Goal: Task Accomplishment & Management: Complete application form

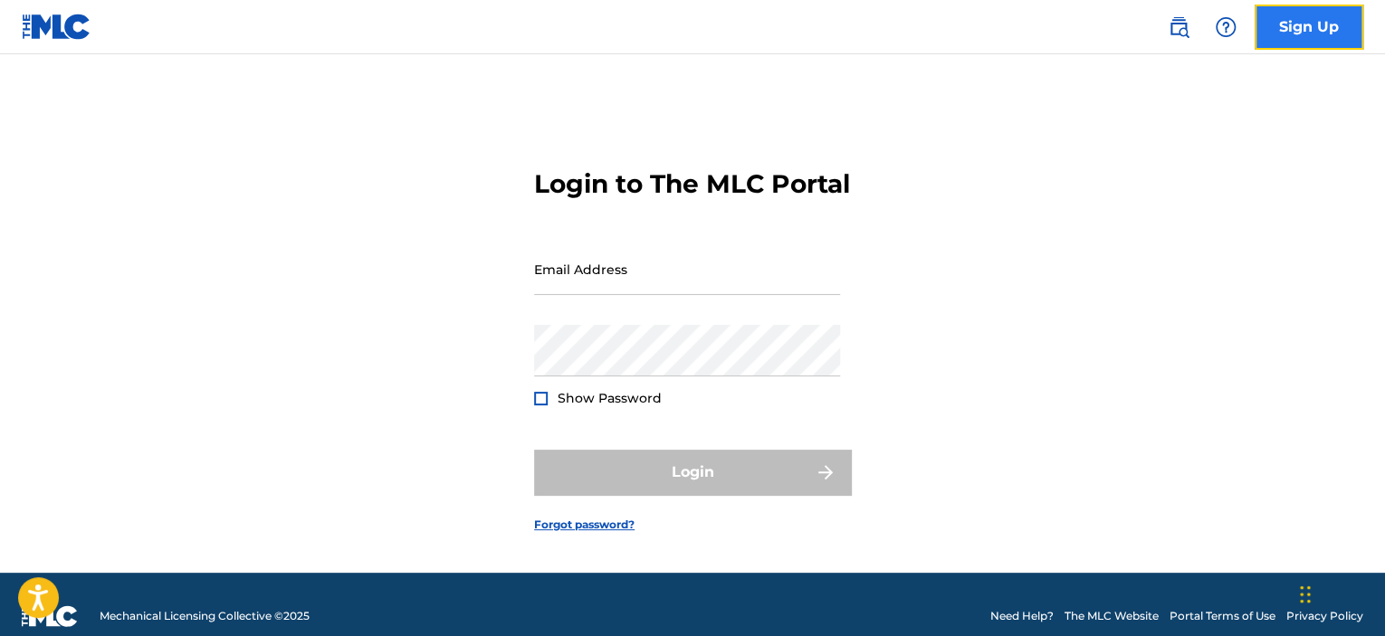
click at [1299, 22] on link "Sign Up" at bounding box center [1309, 27] width 109 height 45
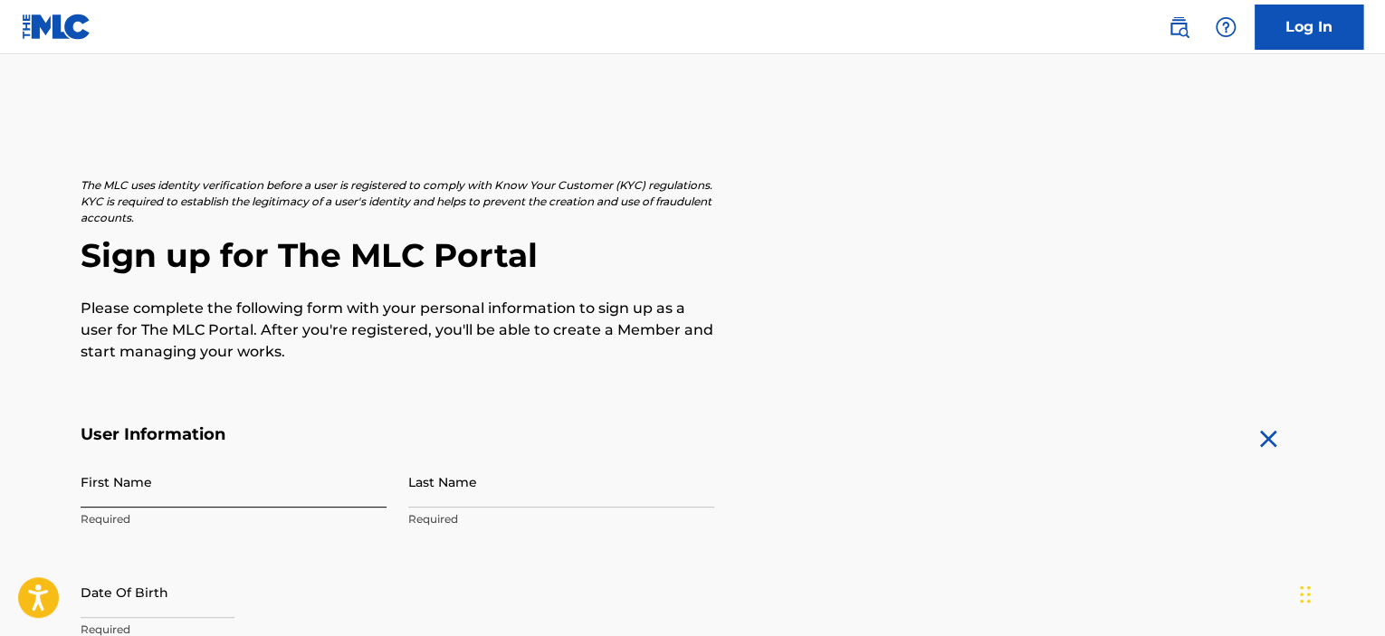
click at [87, 478] on input "First Name" at bounding box center [234, 482] width 306 height 52
type input "[PERSON_NAME]"
type input "Cheadle"
type input "[STREET_ADDRESS]"
type input "Grand Blanc"
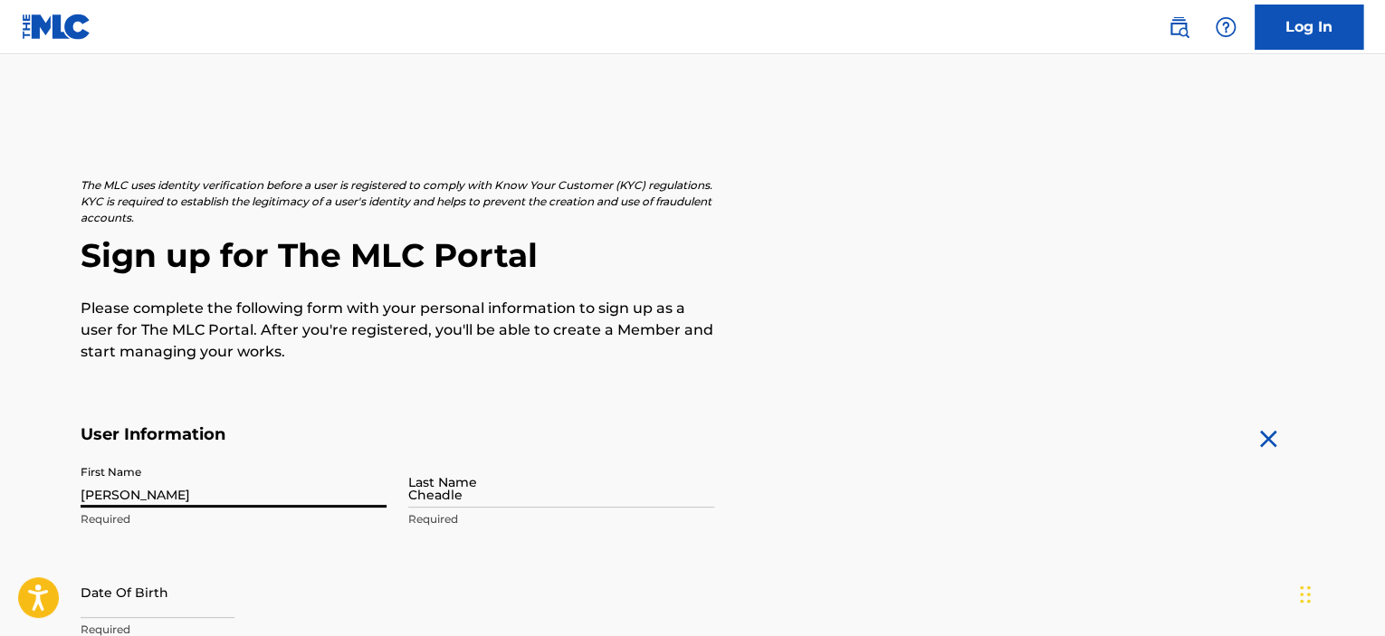
type input "[GEOGRAPHIC_DATA]"
type input "MI"
type input "48439"
type input "248"
type input "7652054"
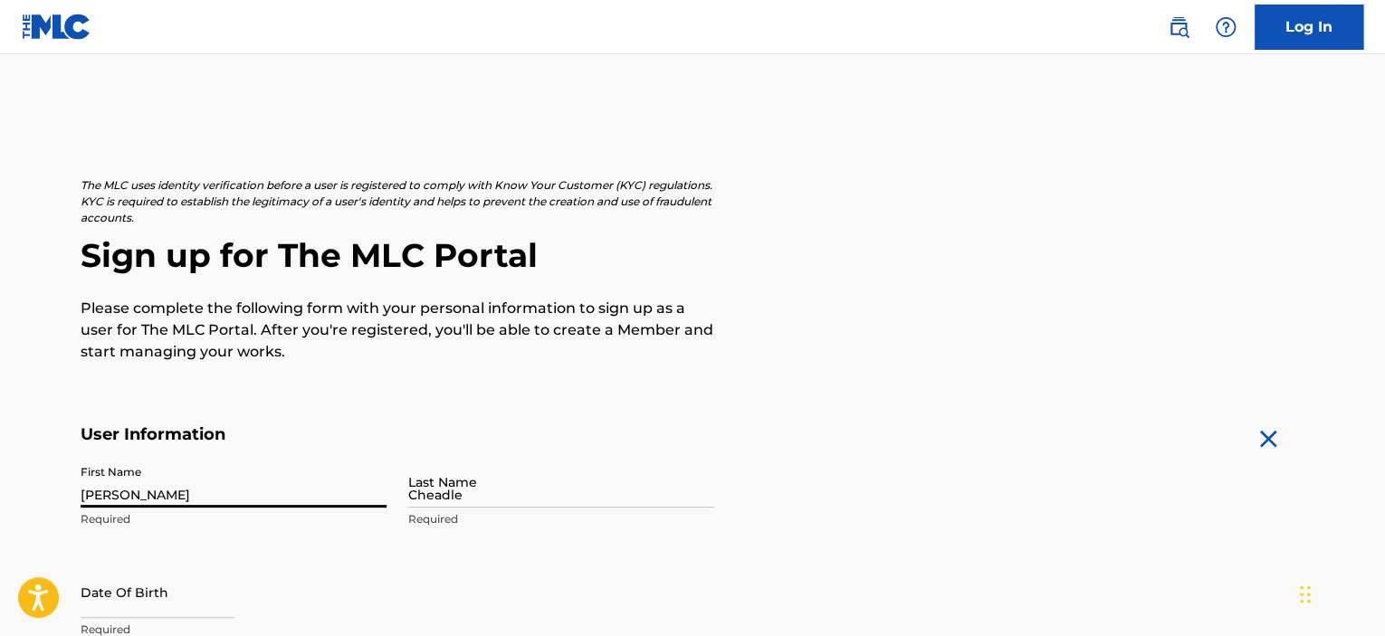
type input "[EMAIL_ADDRESS][DOMAIN_NAME]"
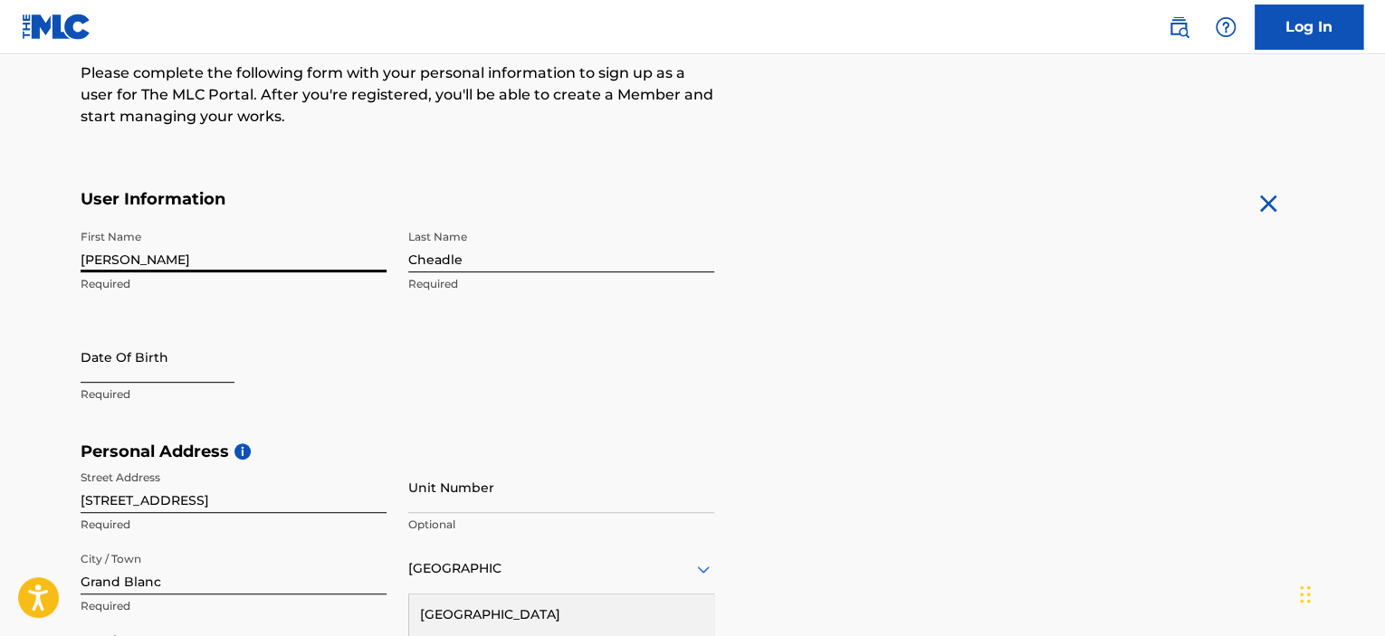
select select "8"
select select "2025"
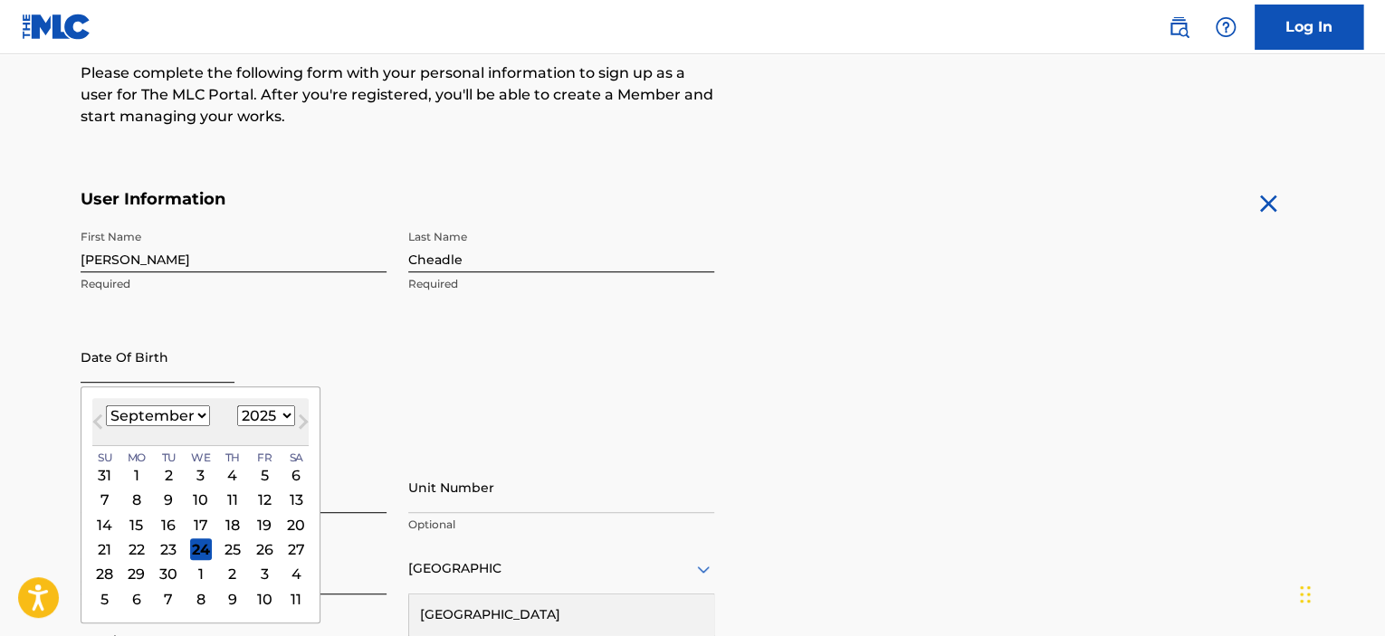
click at [100, 354] on input "text" at bounding box center [158, 357] width 154 height 52
click at [203, 418] on select "January February March April May June July August September October November De…" at bounding box center [158, 416] width 104 height 21
select select "6"
click at [106, 406] on select "January February March April May June July August September October November De…" at bounding box center [158, 416] width 104 height 21
click at [232, 524] on div "17" at bounding box center [233, 525] width 22 height 22
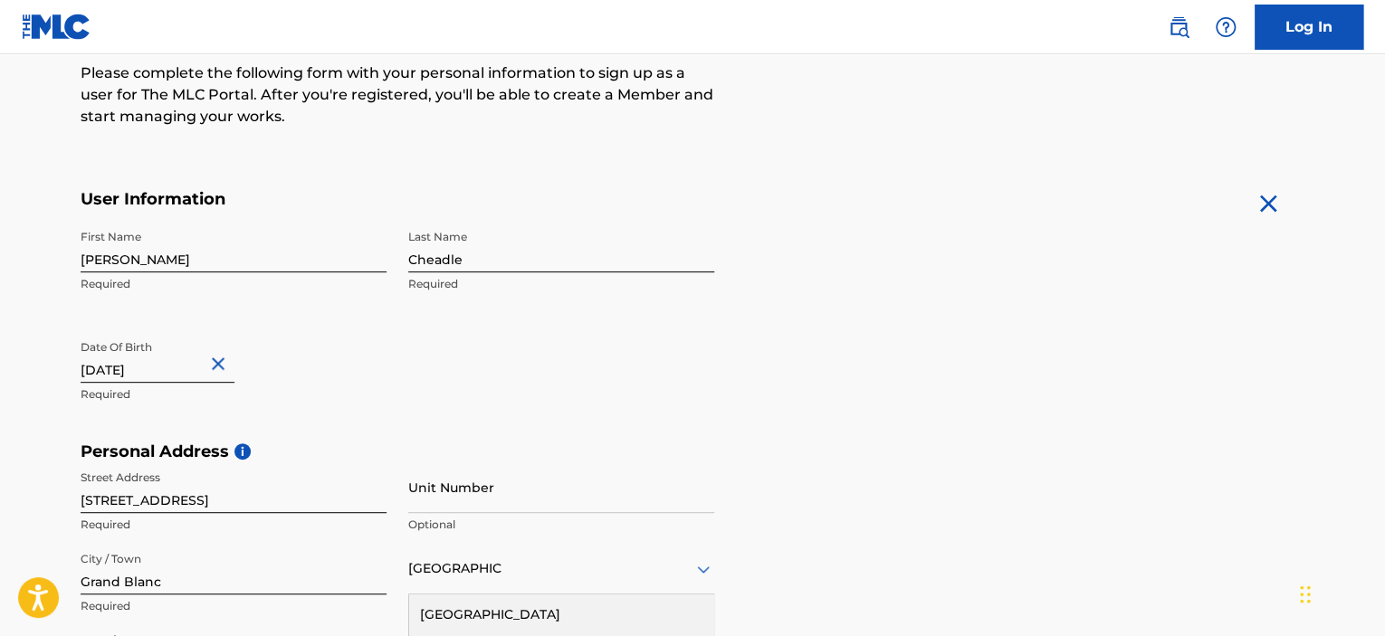
type input "[DATE]"
click at [147, 366] on input "[DATE]" at bounding box center [158, 357] width 154 height 52
select select "6"
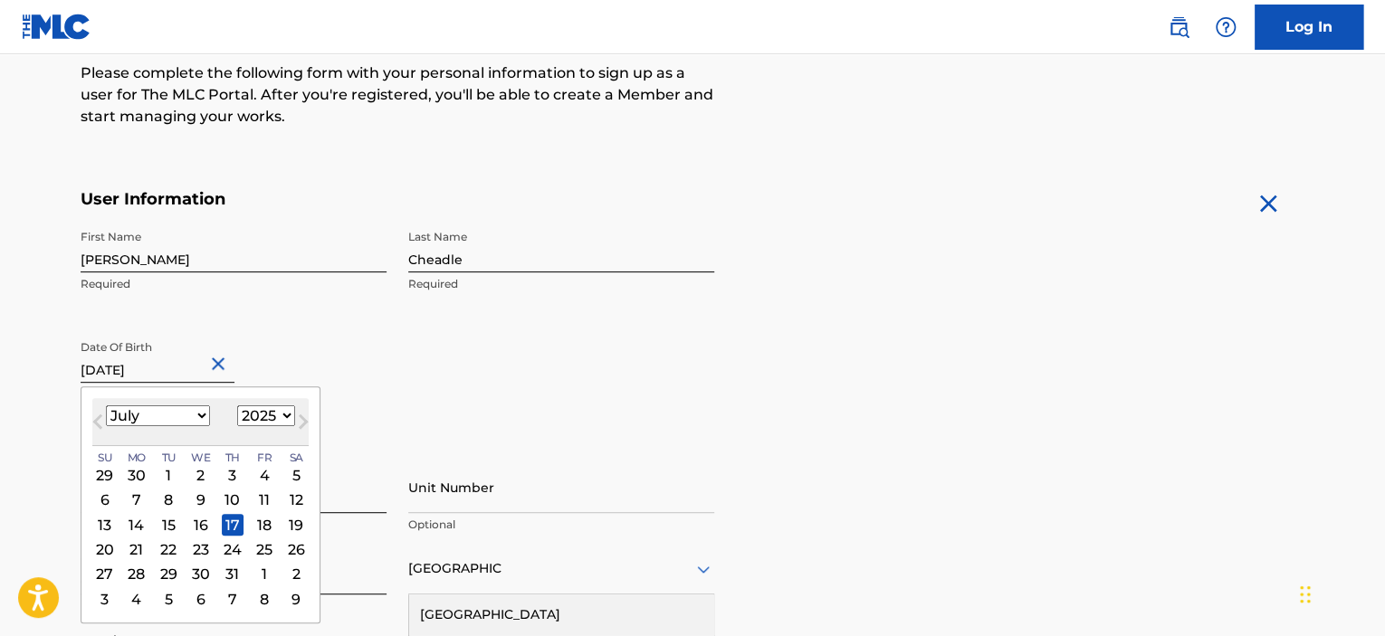
click at [281, 419] on select "1899 1900 1901 1902 1903 1904 1905 1906 1907 1908 1909 1910 1911 1912 1913 1914…" at bounding box center [266, 416] width 58 height 21
select select "1965"
click at [237, 406] on select "1899 1900 1901 1902 1903 1904 1905 1906 1907 1908 1909 1910 1911 1912 1913 1914…" at bounding box center [266, 416] width 58 height 21
click at [405, 397] on div "First Name [PERSON_NAME] Required Last Name [PERSON_NAME] Required Date Of Birt…" at bounding box center [398, 331] width 634 height 221
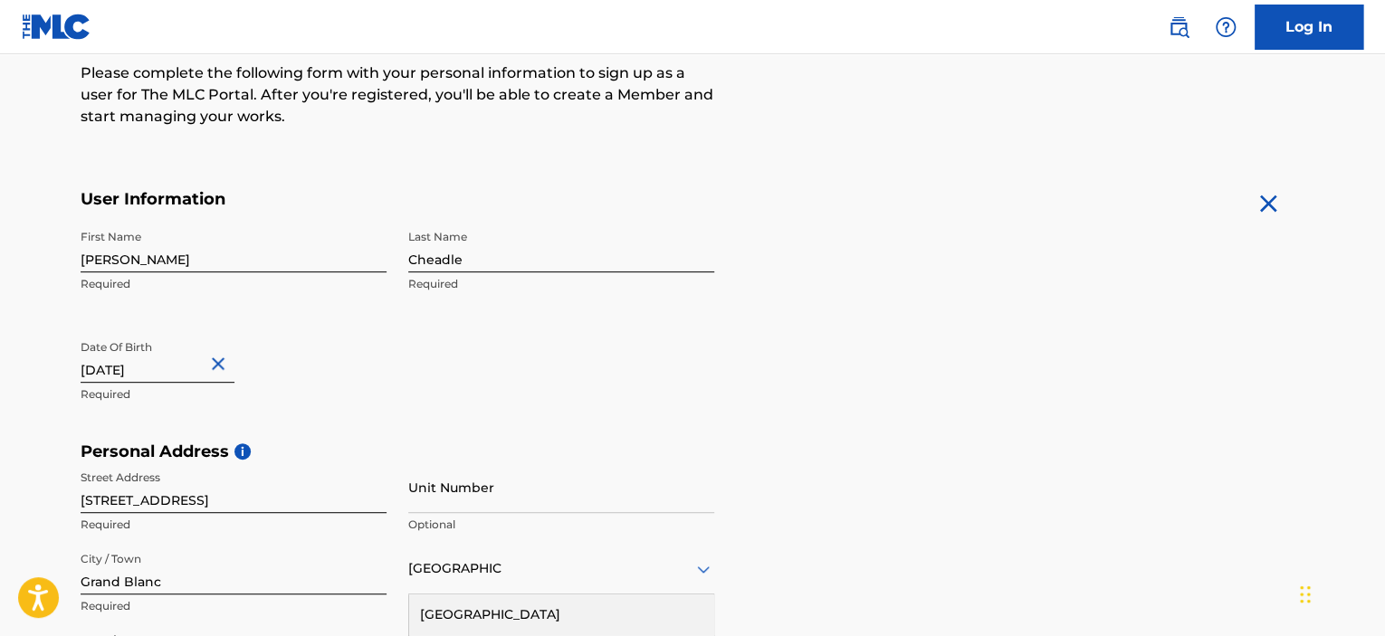
select select "6"
select select "2025"
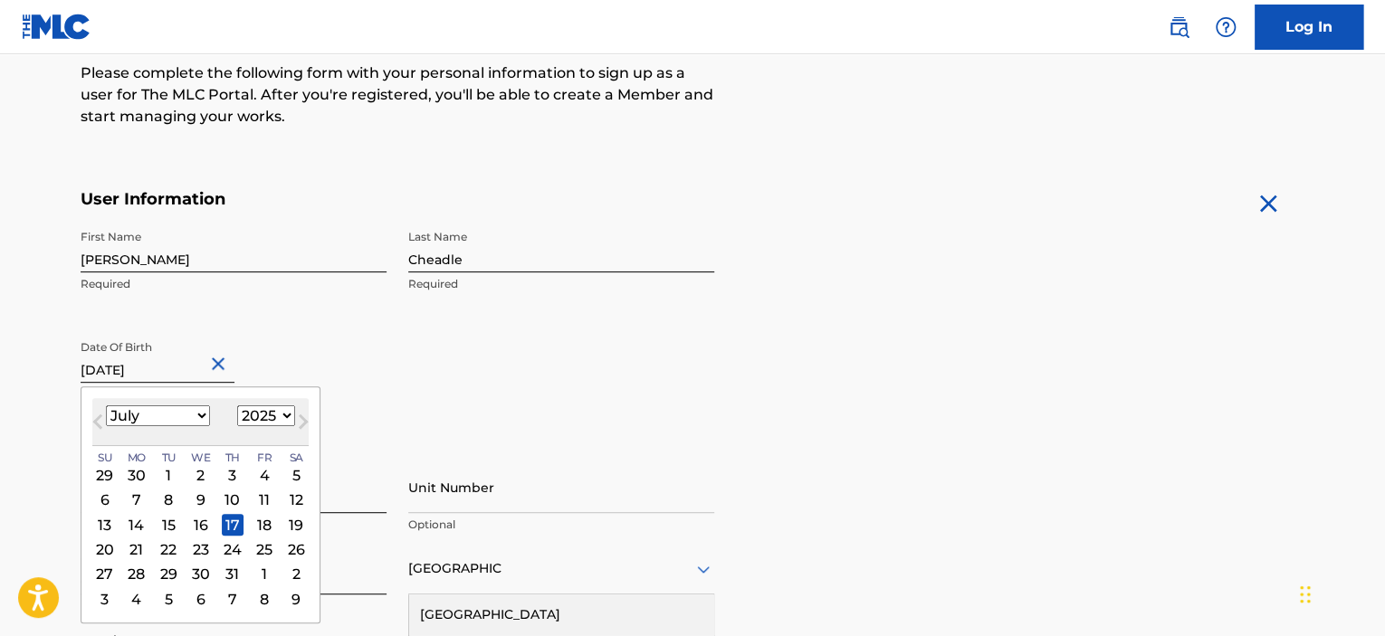
click at [144, 369] on input "[DATE]" at bounding box center [158, 357] width 154 height 52
click at [289, 416] on button "Next Month" at bounding box center [303, 425] width 29 height 29
click at [202, 412] on select "January February March April May June July August September October November De…" at bounding box center [158, 416] width 104 height 21
click at [106, 406] on select "January February March April May June July August September October November De…" at bounding box center [158, 416] width 104 height 21
click at [289, 418] on button "Next Month" at bounding box center [303, 425] width 29 height 29
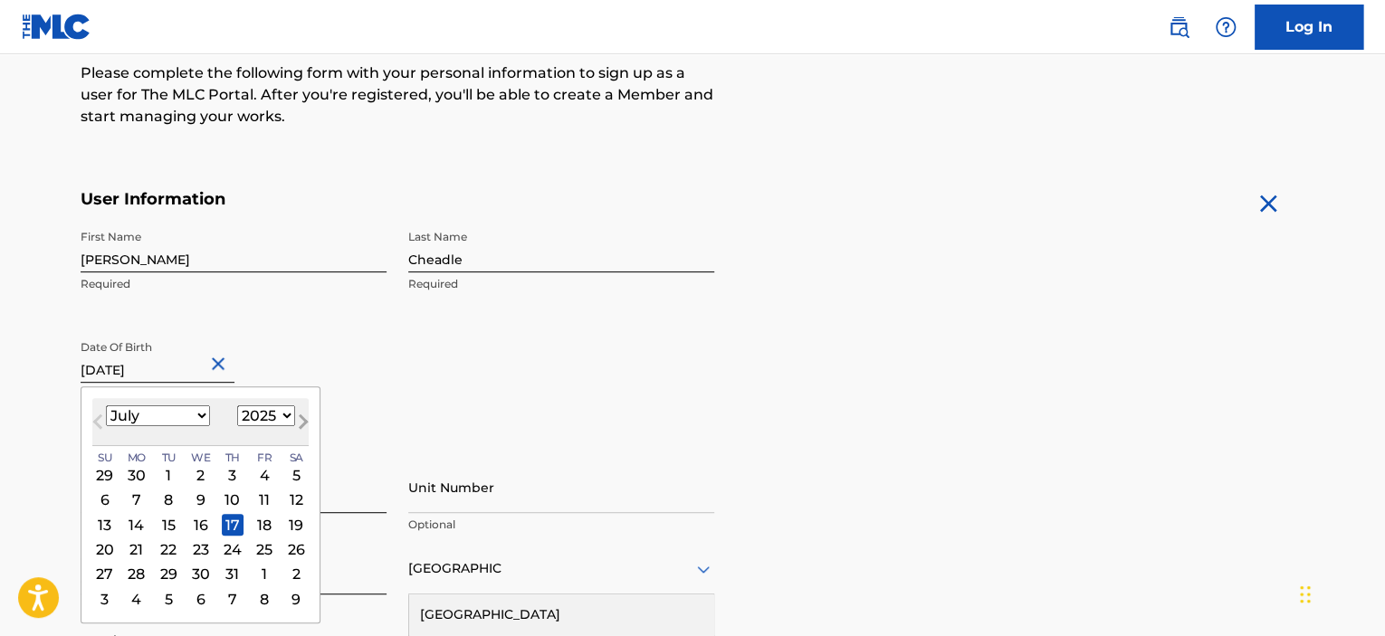
select select "7"
click at [282, 418] on select "1899 1900 1901 1902 1903 1904 1905 1906 1907 1908 1909 1910 1911 1912 1913 1914…" at bounding box center [266, 416] width 58 height 21
select select "1965"
click at [237, 406] on select "1899 1900 1901 1902 1903 1904 1905 1906 1907 1908 1909 1910 1911 1912 1913 1914…" at bounding box center [266, 416] width 58 height 21
click at [200, 418] on select "January February March April May June July August September October November De…" at bounding box center [158, 416] width 104 height 21
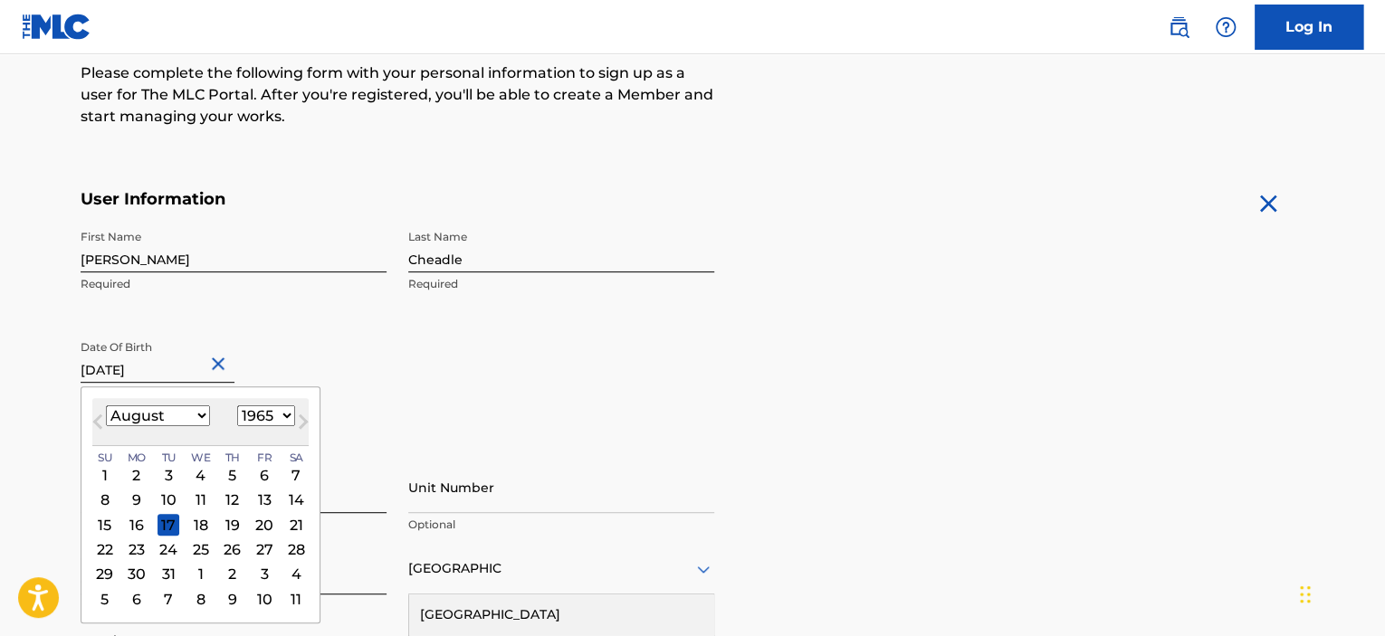
select select "6"
click at [106, 406] on select "January February March April May June July August September October November De…" at bounding box center [158, 416] width 104 height 21
click at [217, 434] on div "July [DATE] February March April May June July August September October Novembe…" at bounding box center [200, 422] width 216 height 48
click at [221, 429] on div "July [DATE] February March April May June July August September October Novembe…" at bounding box center [200, 422] width 216 height 48
click at [157, 368] on input "[DATE]" at bounding box center [158, 357] width 154 height 52
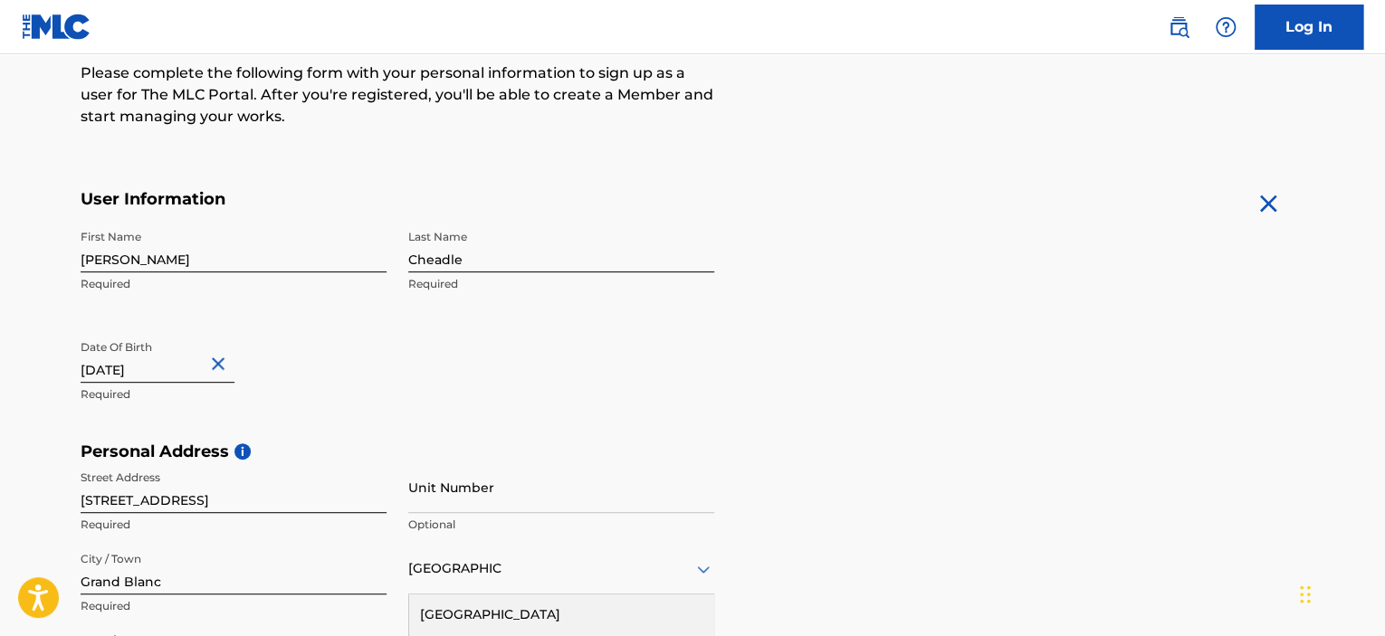
click at [228, 361] on button "Close" at bounding box center [220, 364] width 27 height 55
type input "[DATE]"
click at [308, 395] on p "Required" at bounding box center [234, 395] width 306 height 16
select select "8"
select select "2025"
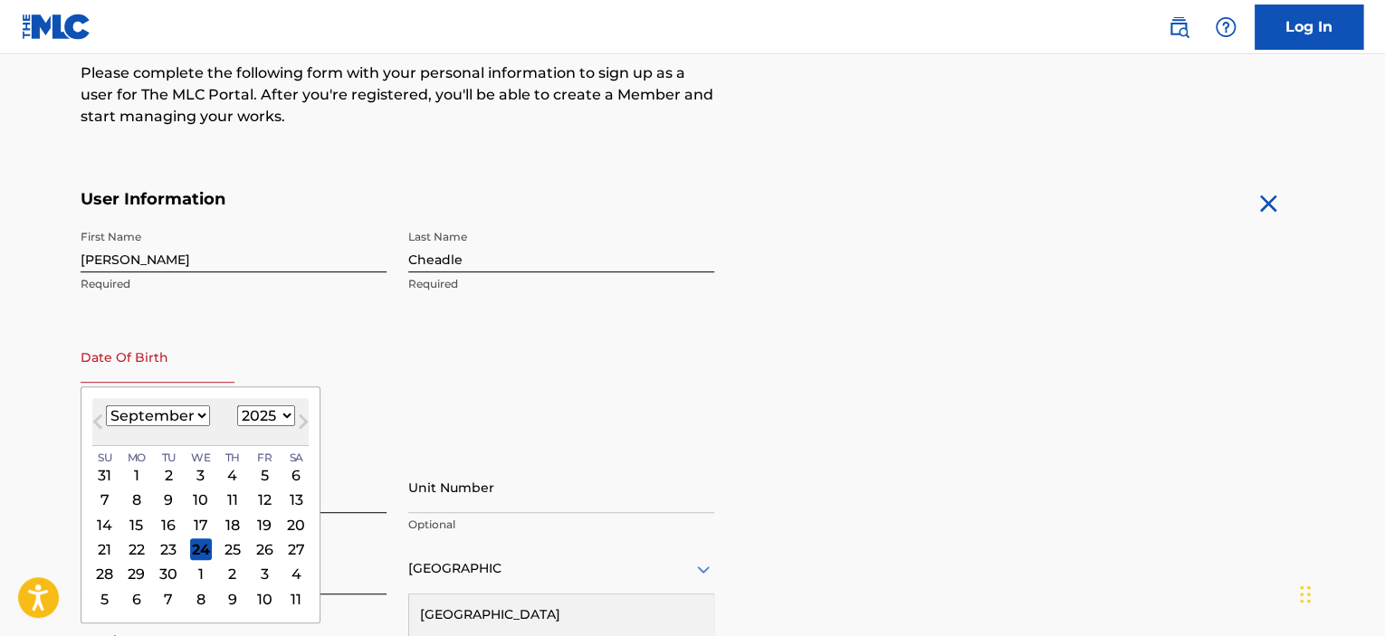
click at [158, 368] on input "text" at bounding box center [158, 357] width 154 height 52
click at [199, 423] on select "January February March April May June July August September October November De…" at bounding box center [158, 416] width 104 height 21
select select "6"
click at [106, 406] on select "January February March April May June July August September October November De…" at bounding box center [158, 416] width 104 height 21
click at [236, 521] on div "17" at bounding box center [233, 525] width 22 height 22
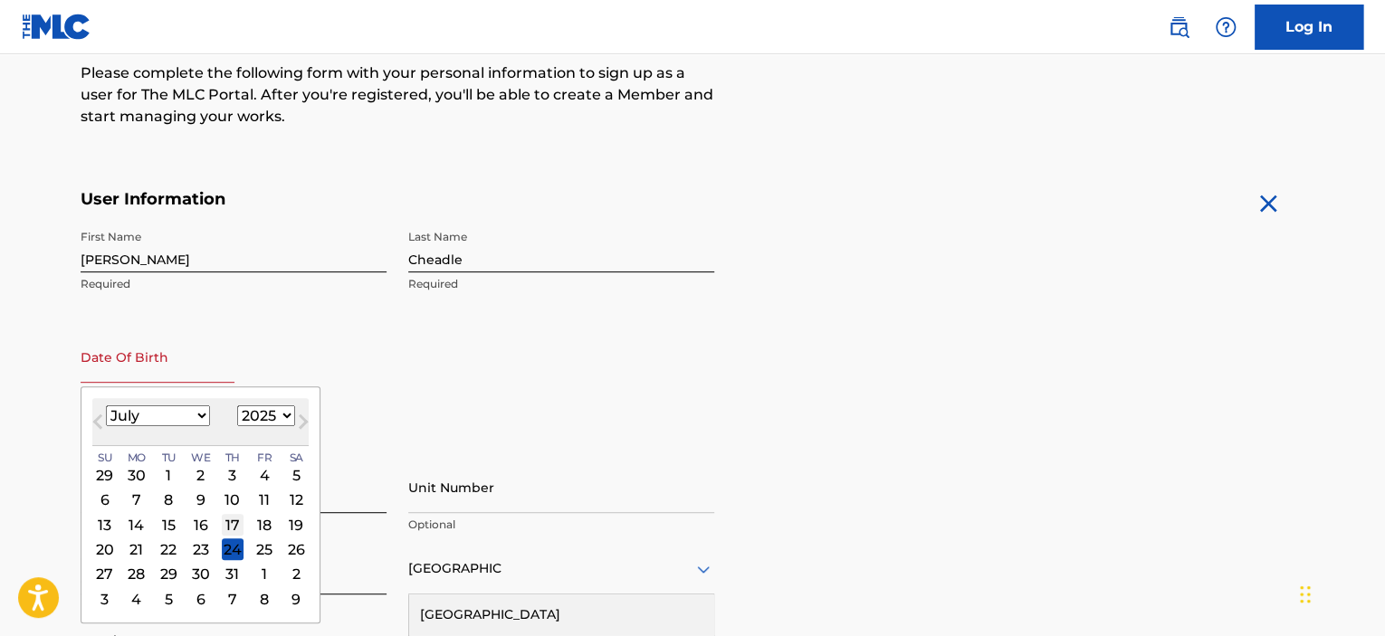
type input "[DATE]"
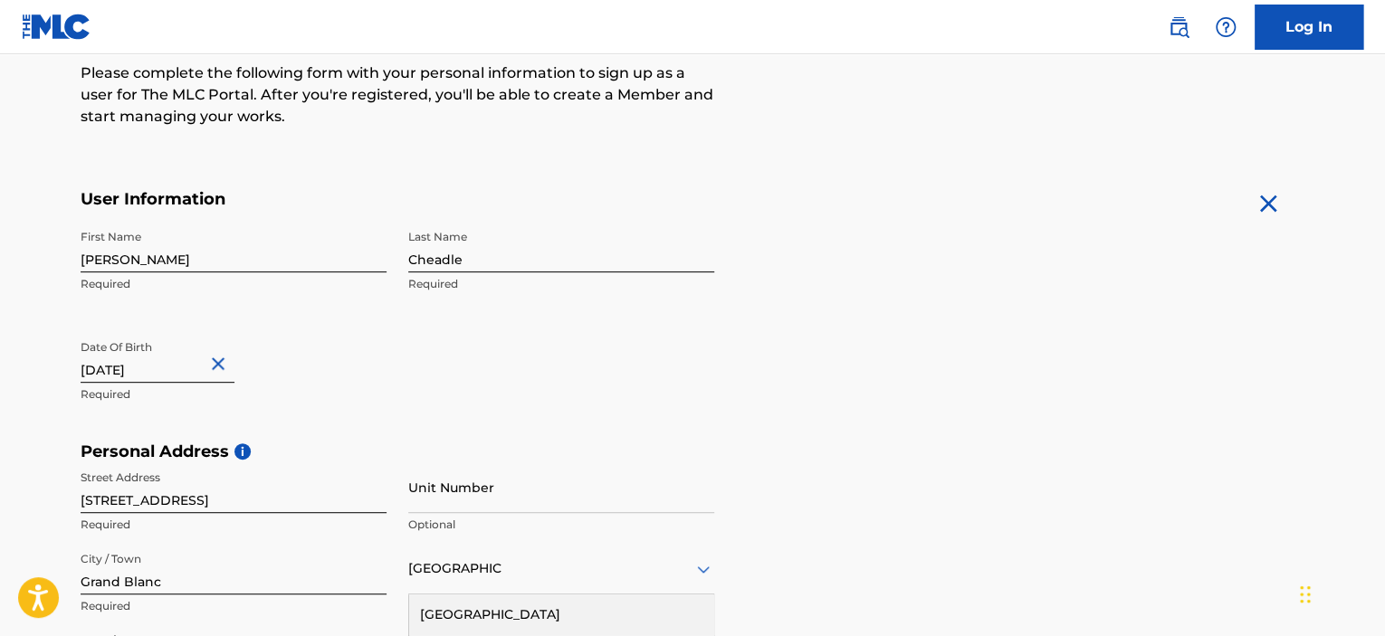
click at [153, 365] on input "[DATE]" at bounding box center [158, 357] width 154 height 52
select select "6"
select select "2025"
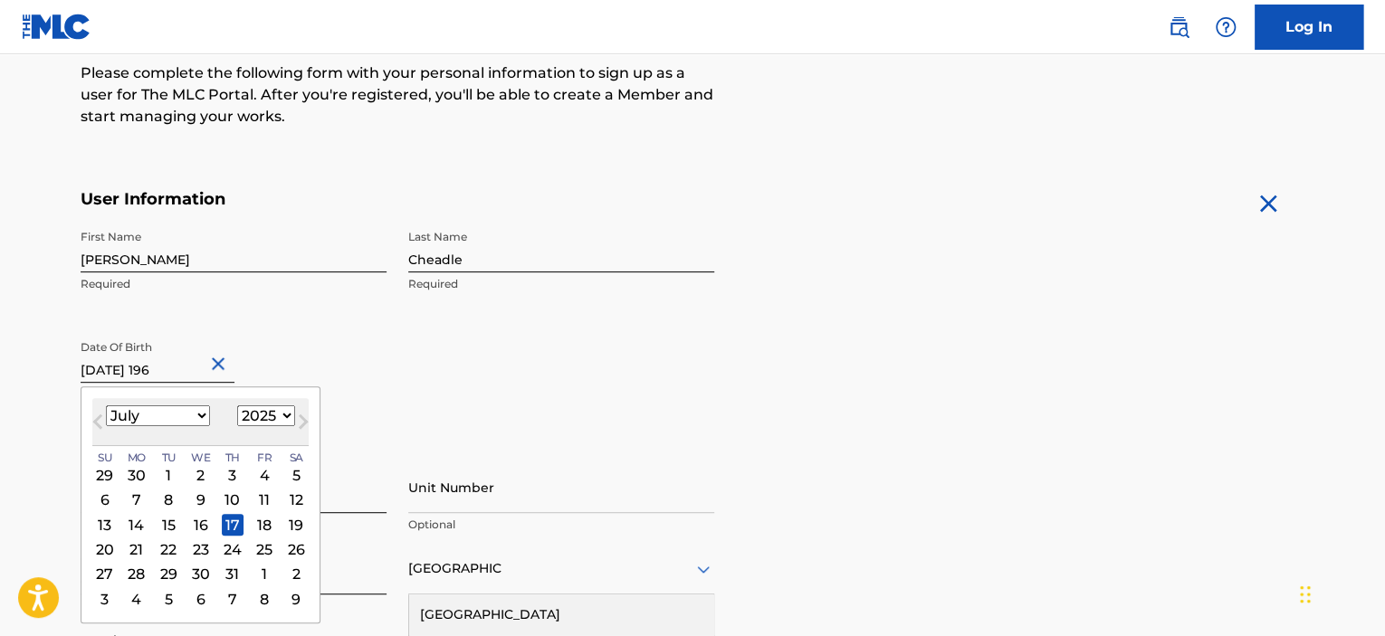
type input "[DATE]"
select select "1965"
type input "[DATE]"
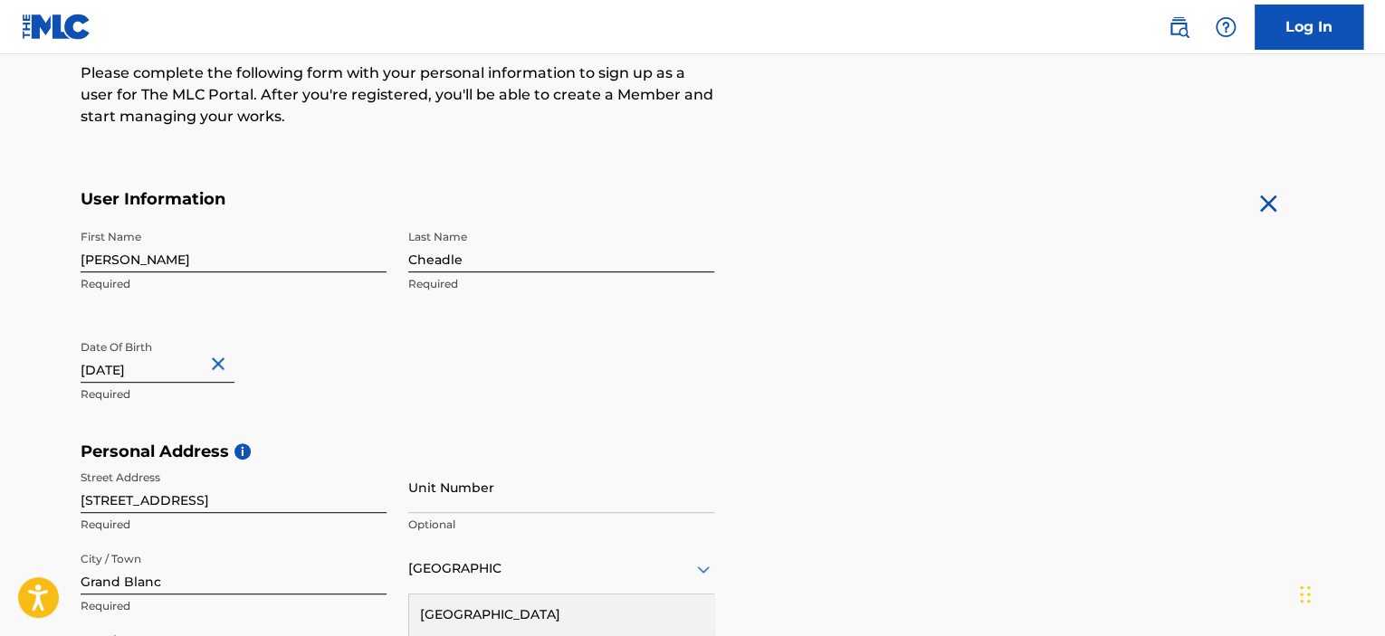
click at [391, 387] on div "First Name [PERSON_NAME] Required Last Name [PERSON_NAME] Required Date Of Birt…" at bounding box center [398, 331] width 634 height 221
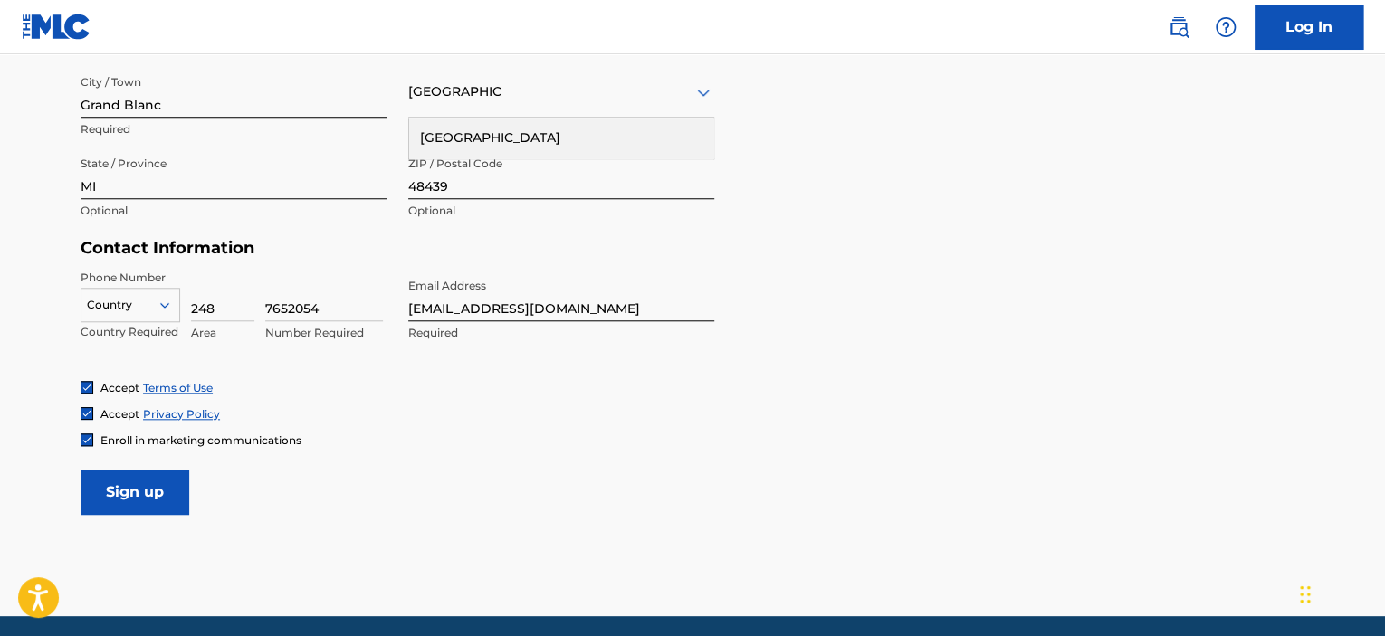
scroll to position [713, 0]
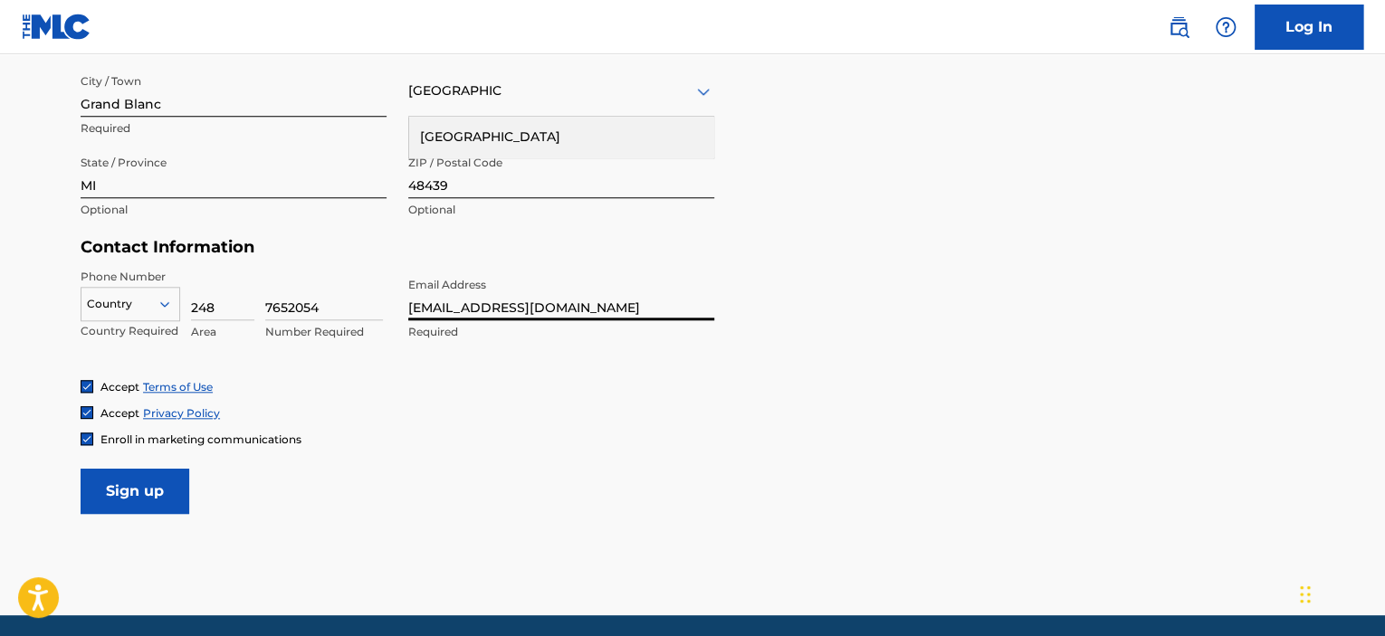
drag, startPoint x: 508, startPoint y: 314, endPoint x: 402, endPoint y: 300, distance: 106.9
click at [402, 300] on div "Phone Number Country Country Required 248 Area 7652054 Number Required Email Ad…" at bounding box center [398, 324] width 634 height 110
type input "[EMAIL_ADDRESS][DOMAIN_NAME]"
click at [91, 437] on img at bounding box center [86, 439] width 11 height 11
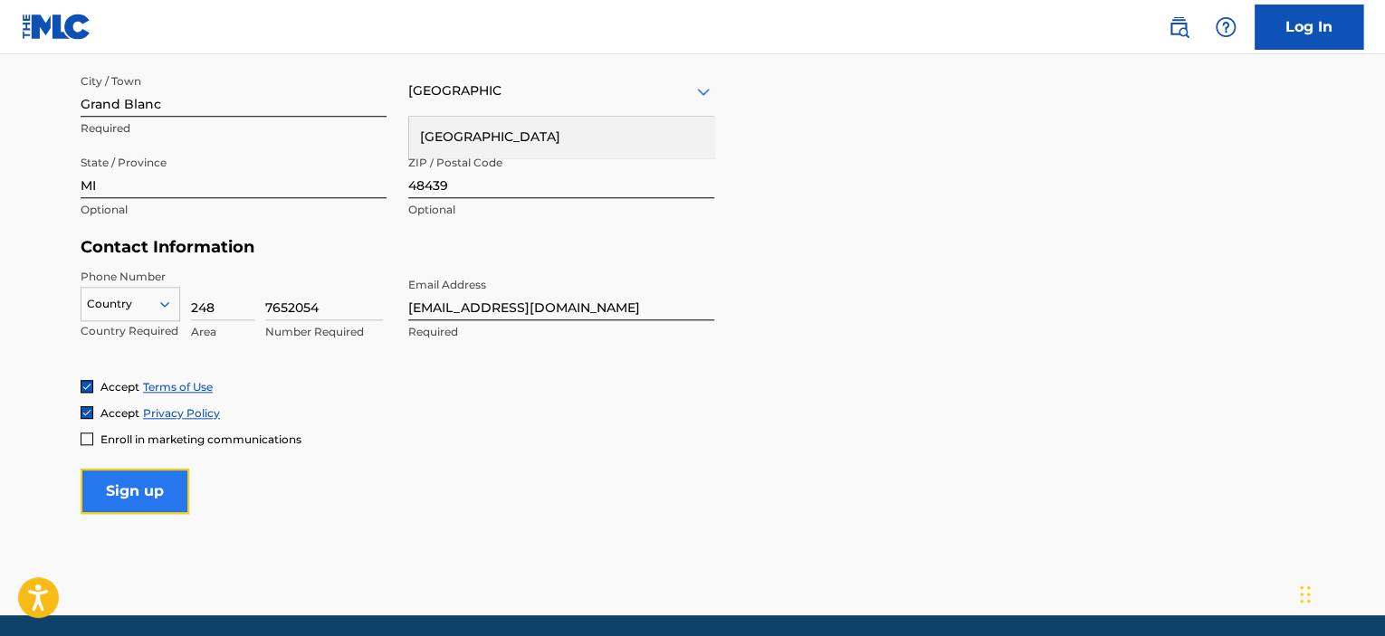
click at [125, 485] on input "Sign up" at bounding box center [135, 491] width 109 height 45
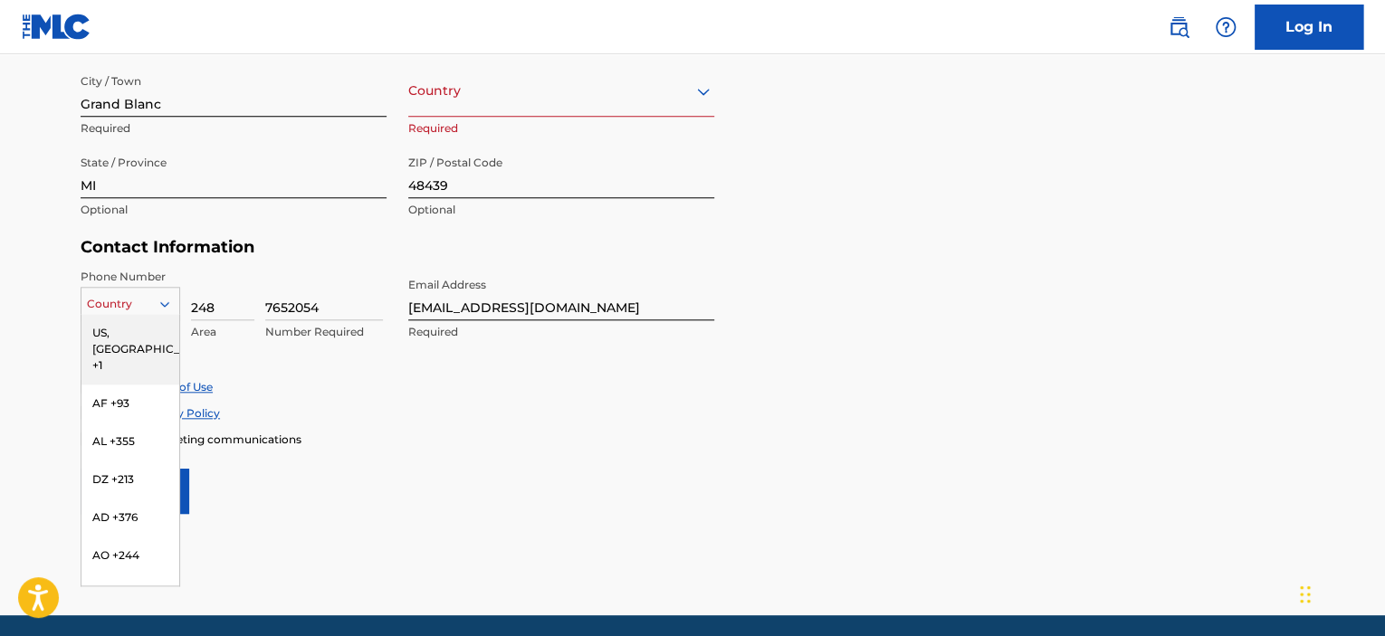
click at [167, 307] on icon at bounding box center [165, 304] width 16 height 16
click at [108, 329] on div "US, [GEOGRAPHIC_DATA] +1" at bounding box center [130, 349] width 98 height 71
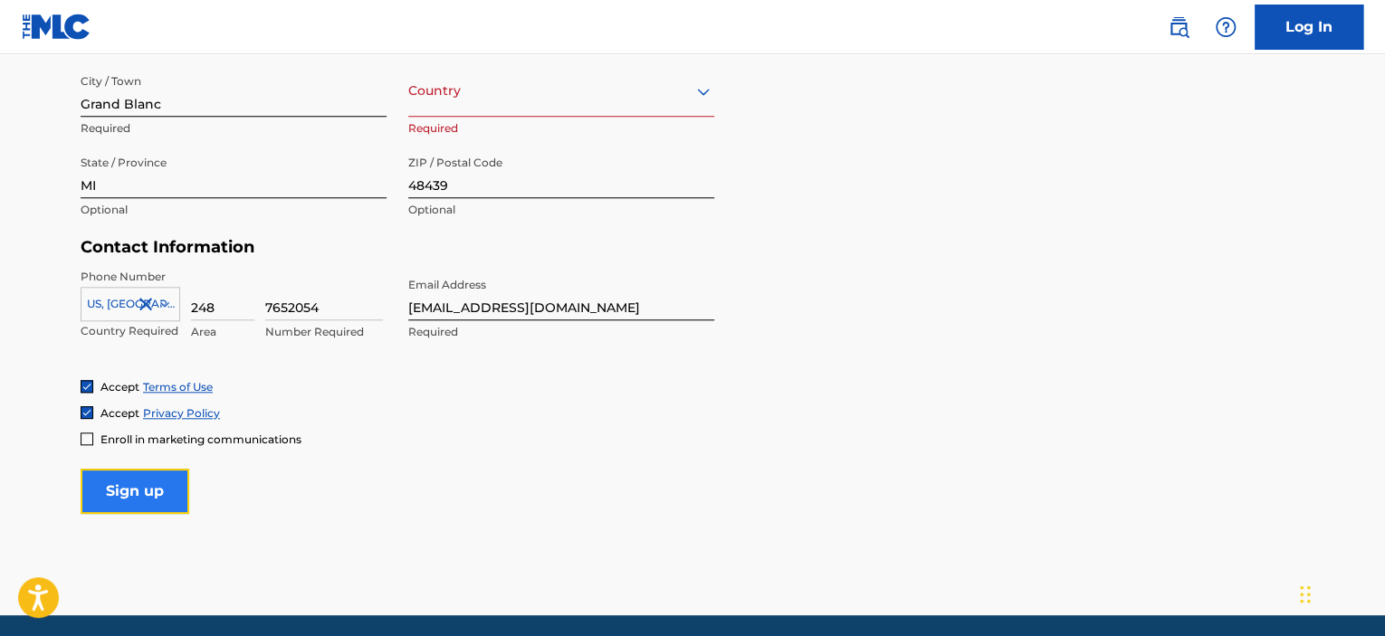
click at [129, 498] on input "Sign up" at bounding box center [135, 491] width 109 height 45
click at [438, 120] on p "Required" at bounding box center [561, 128] width 306 height 16
click at [443, 108] on div "Country" at bounding box center [561, 91] width 306 height 52
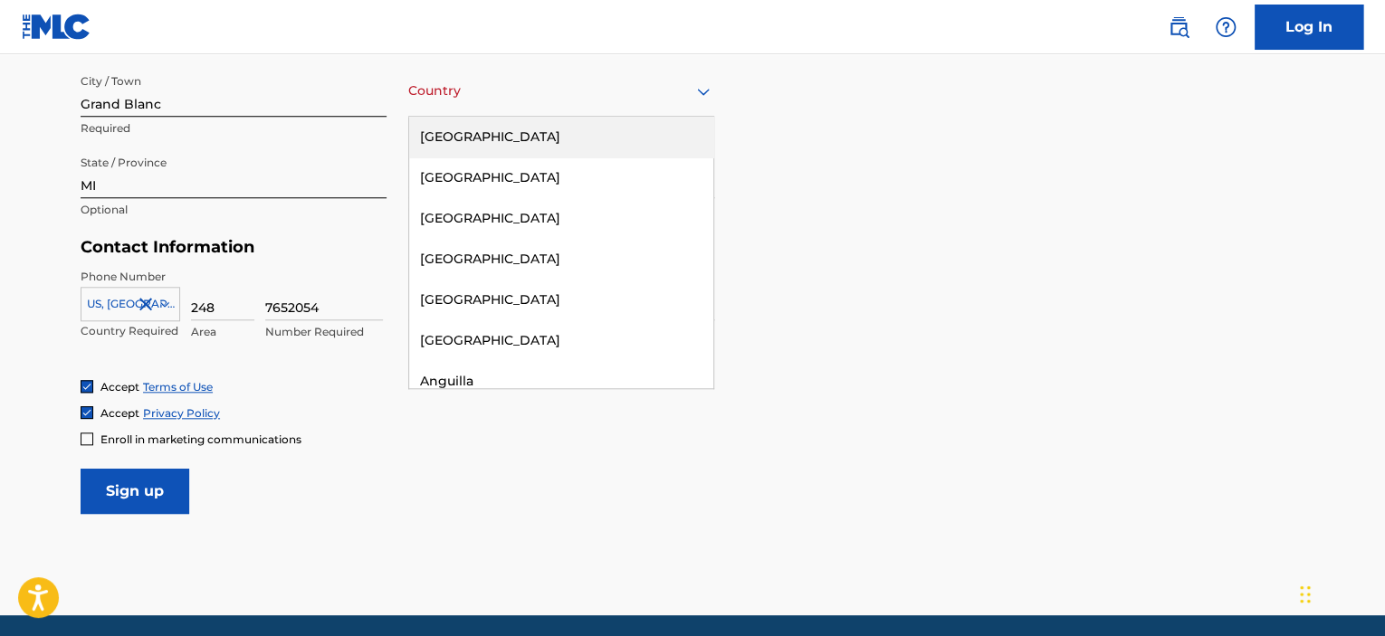
click at [470, 138] on div "[GEOGRAPHIC_DATA]" at bounding box center [561, 137] width 304 height 41
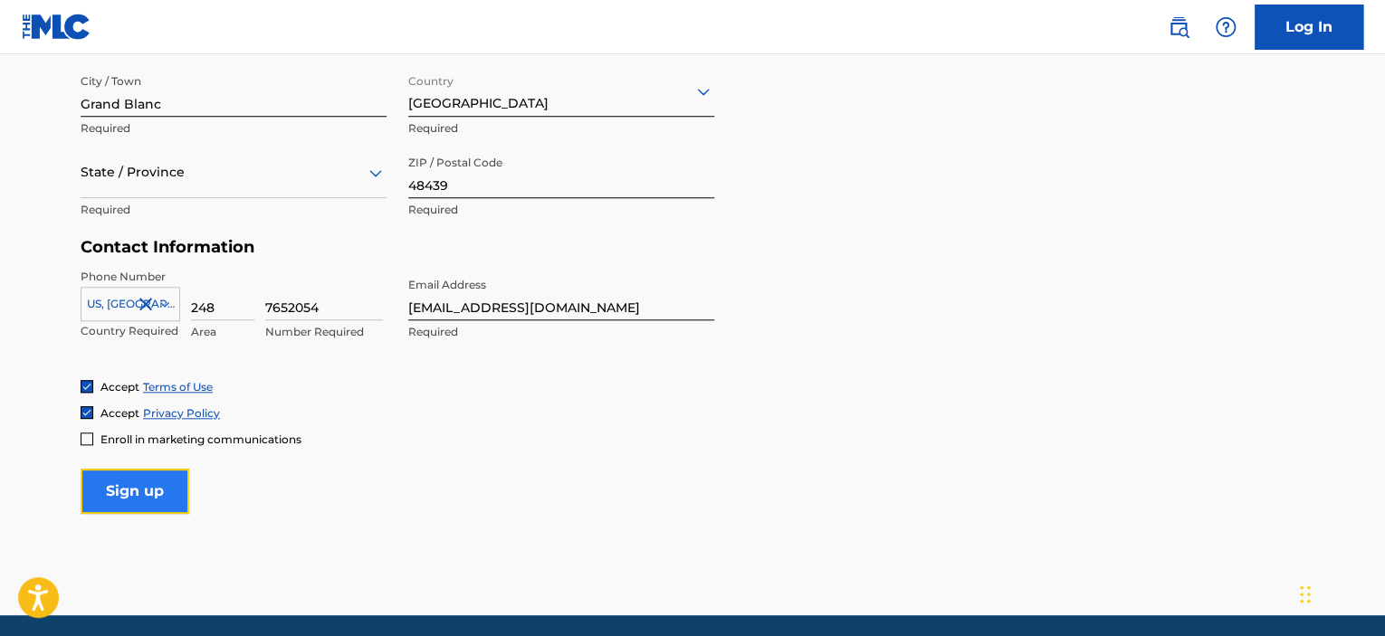
click at [132, 488] on input "Sign up" at bounding box center [135, 491] width 109 height 45
click at [166, 166] on div at bounding box center [234, 172] width 306 height 23
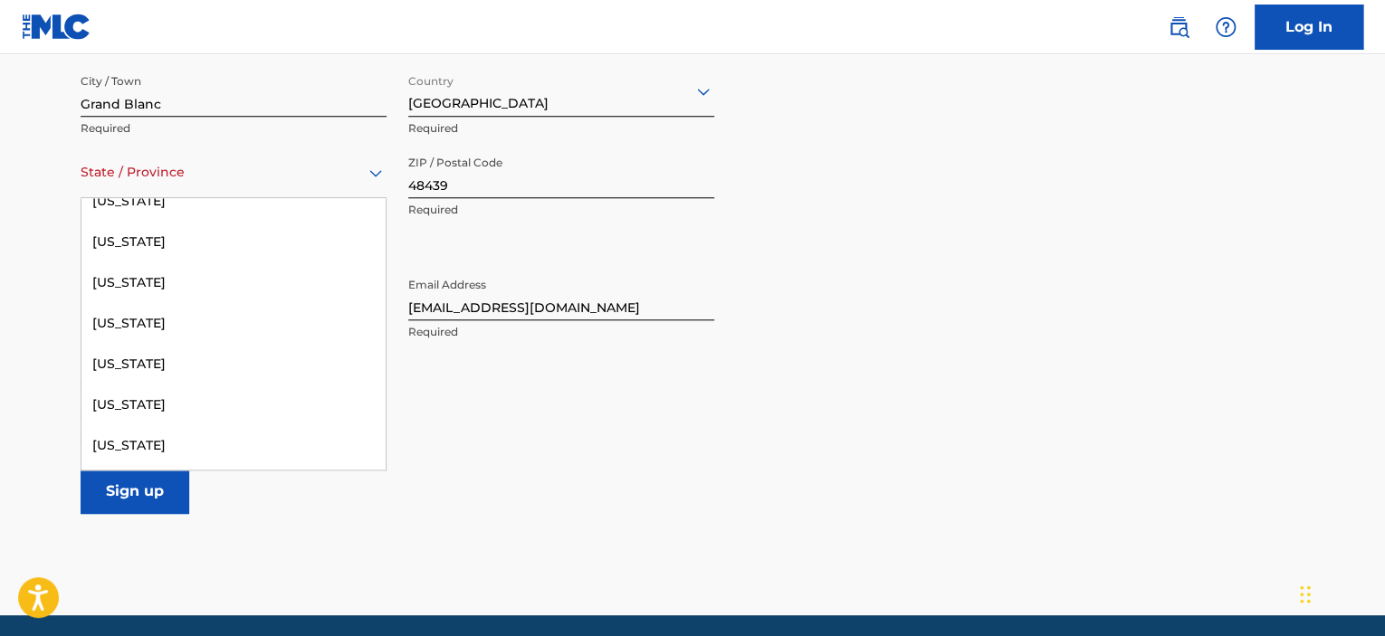
scroll to position [974, 0]
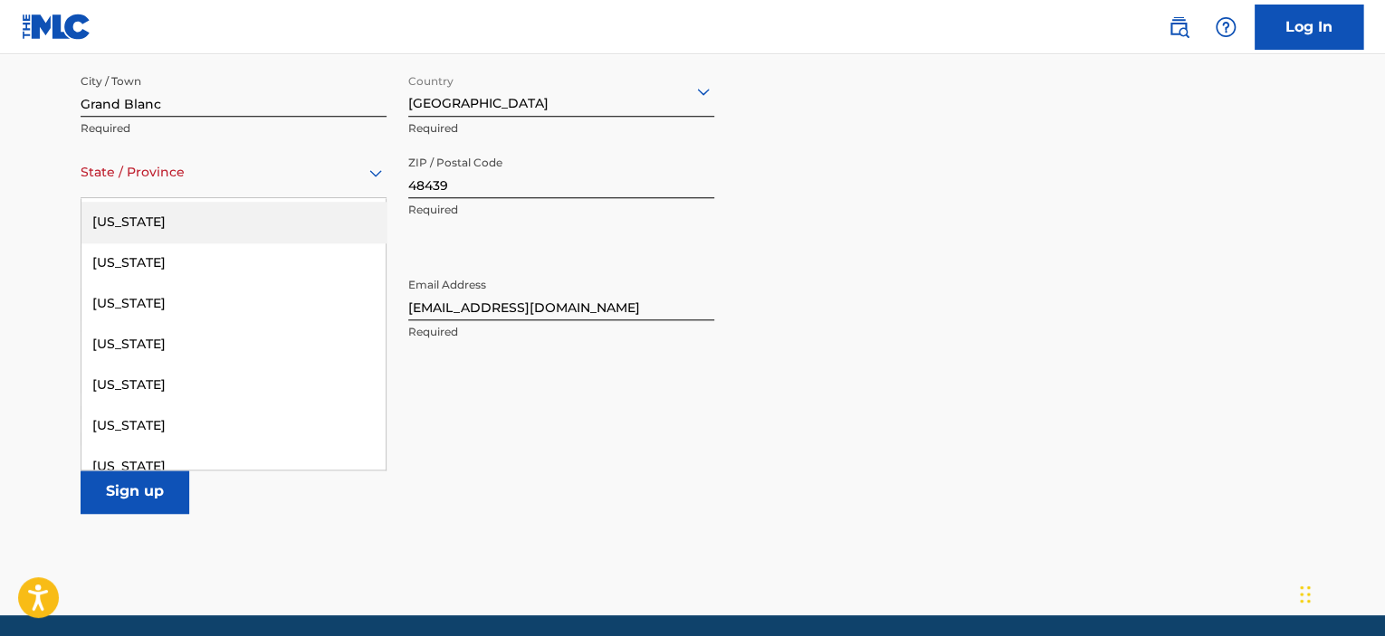
click at [158, 215] on div "[US_STATE]" at bounding box center [233, 222] width 304 height 41
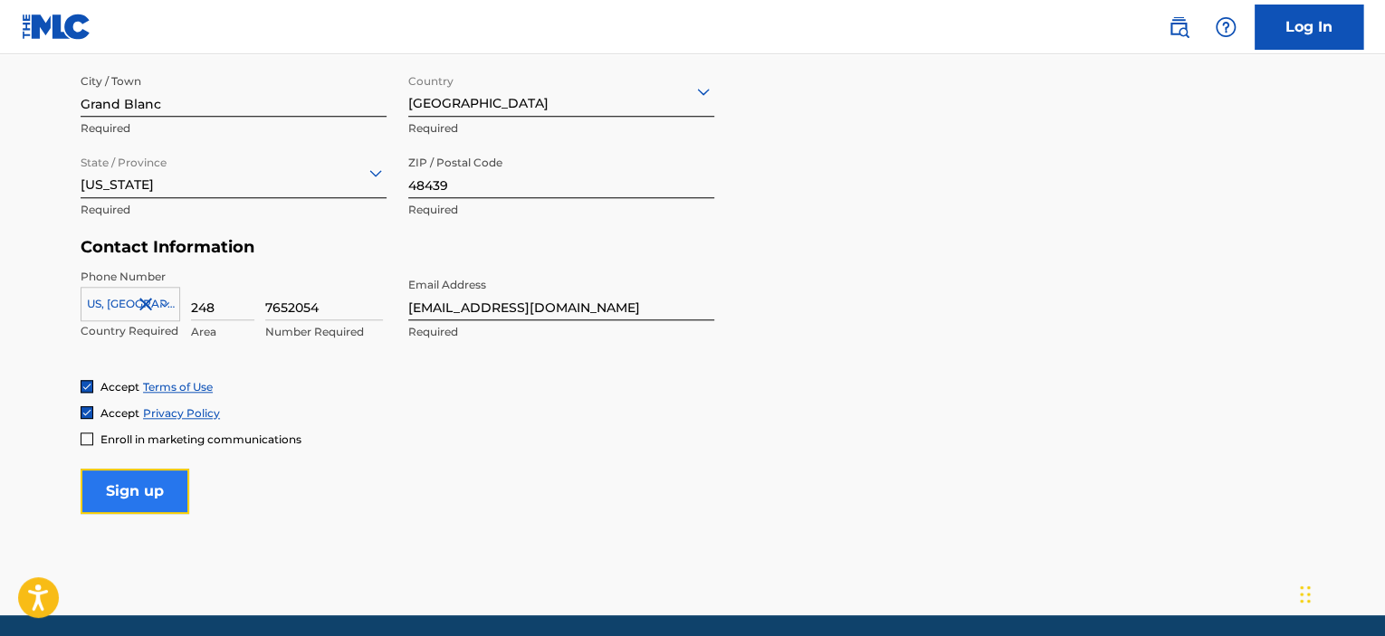
click at [148, 498] on input "Sign up" at bounding box center [135, 491] width 109 height 45
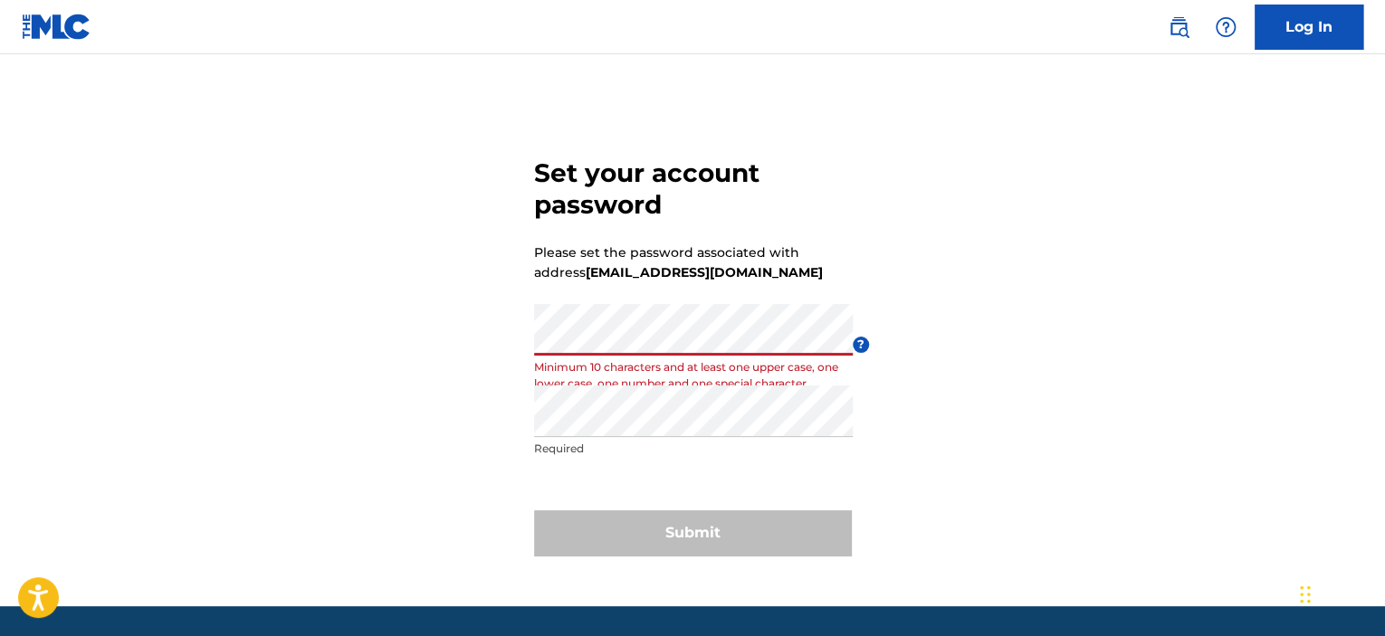
click at [1009, 432] on div "Set your account password Please set the password associated with address rickc…" at bounding box center [692, 353] width 1267 height 507
click at [970, 405] on div "Set your account password Please set the password associated with address rickc…" at bounding box center [692, 353] width 1267 height 507
click at [970, 365] on div "Set your account password Please set the password associated with address rickc…" at bounding box center [692, 353] width 1267 height 507
click at [484, 343] on div "Set your account password Please set the password associated with address rickc…" at bounding box center [692, 353] width 1267 height 507
click at [963, 446] on div "Set your account password Please set the password associated with address rickc…" at bounding box center [692, 353] width 1267 height 507
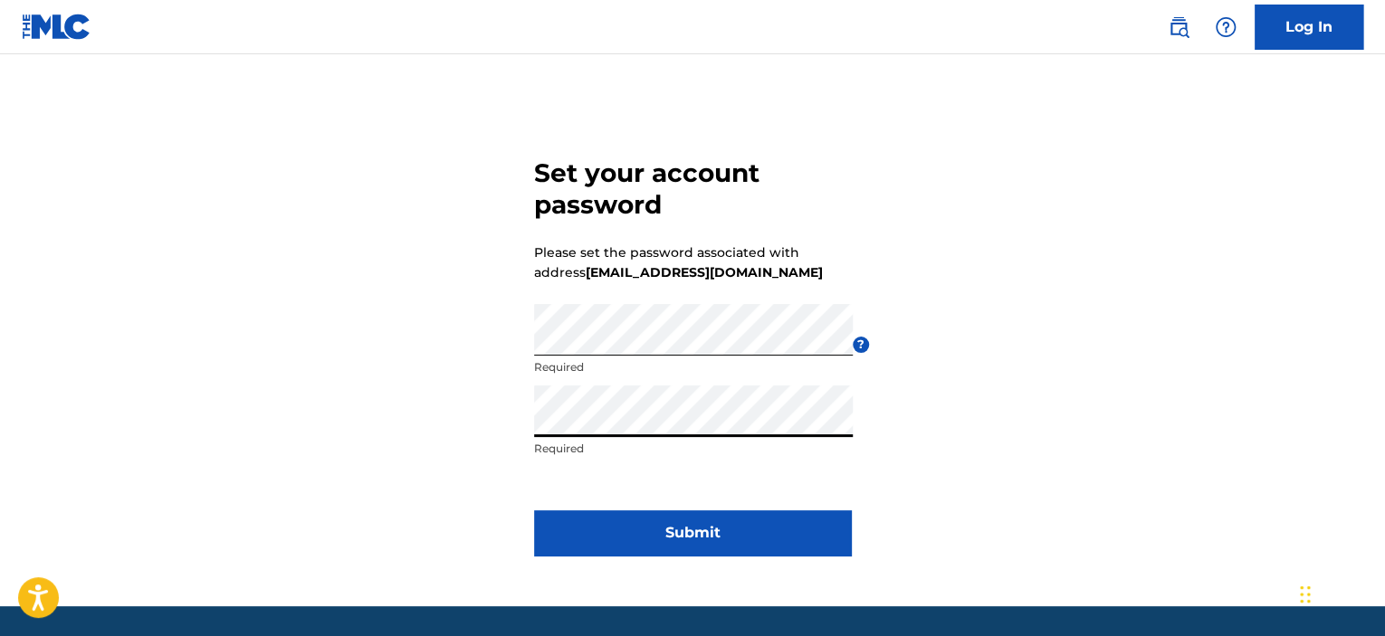
click at [1028, 459] on div "Set your account password Please set the password associated with address rickc…" at bounding box center [692, 353] width 1267 height 507
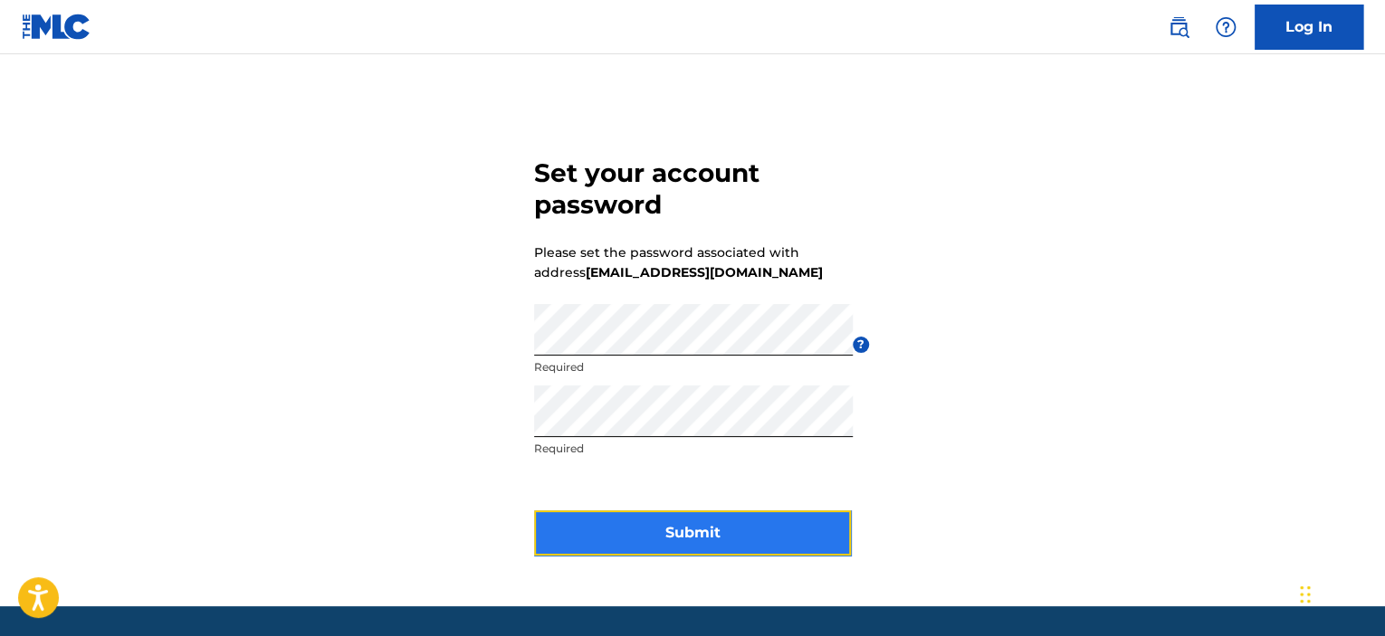
click at [706, 527] on button "Submit" at bounding box center [692, 533] width 317 height 45
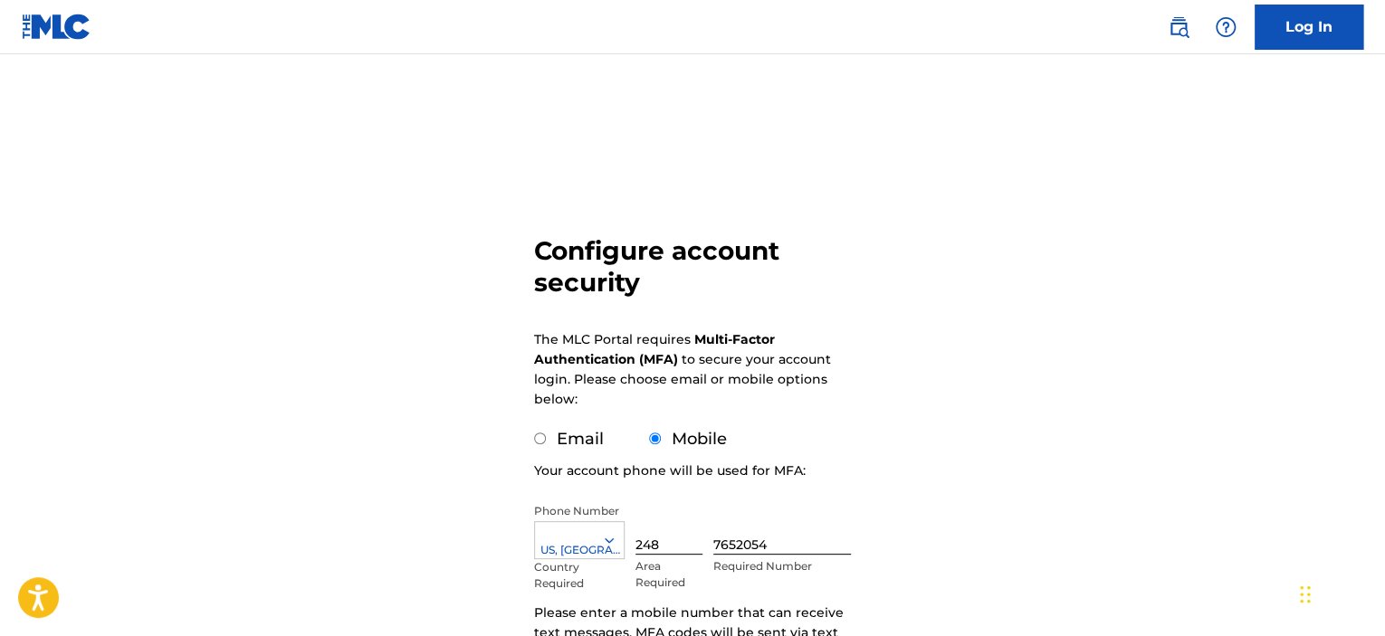
click at [960, 232] on div "Configure account security The MLC Portal requires Multi-Factor Authentication …" at bounding box center [692, 442] width 1267 height 684
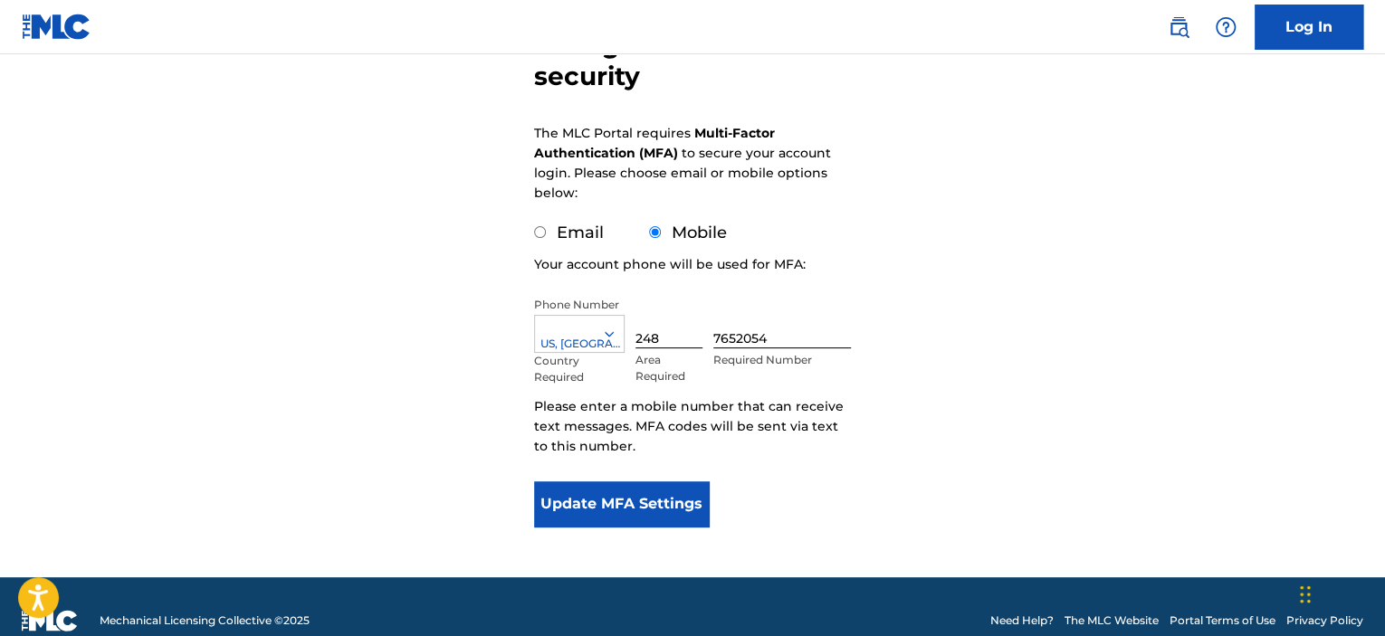
scroll to position [234, 0]
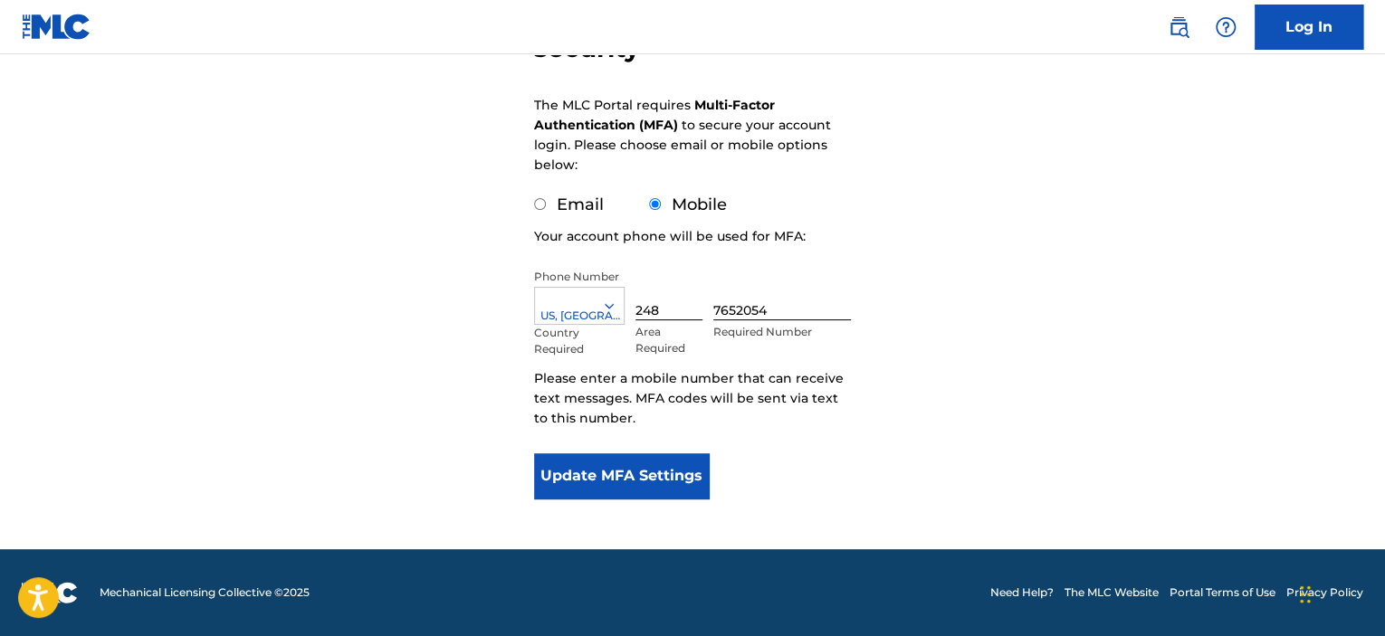
click at [539, 203] on input "Email" at bounding box center [540, 204] width 12 height 12
radio input "true"
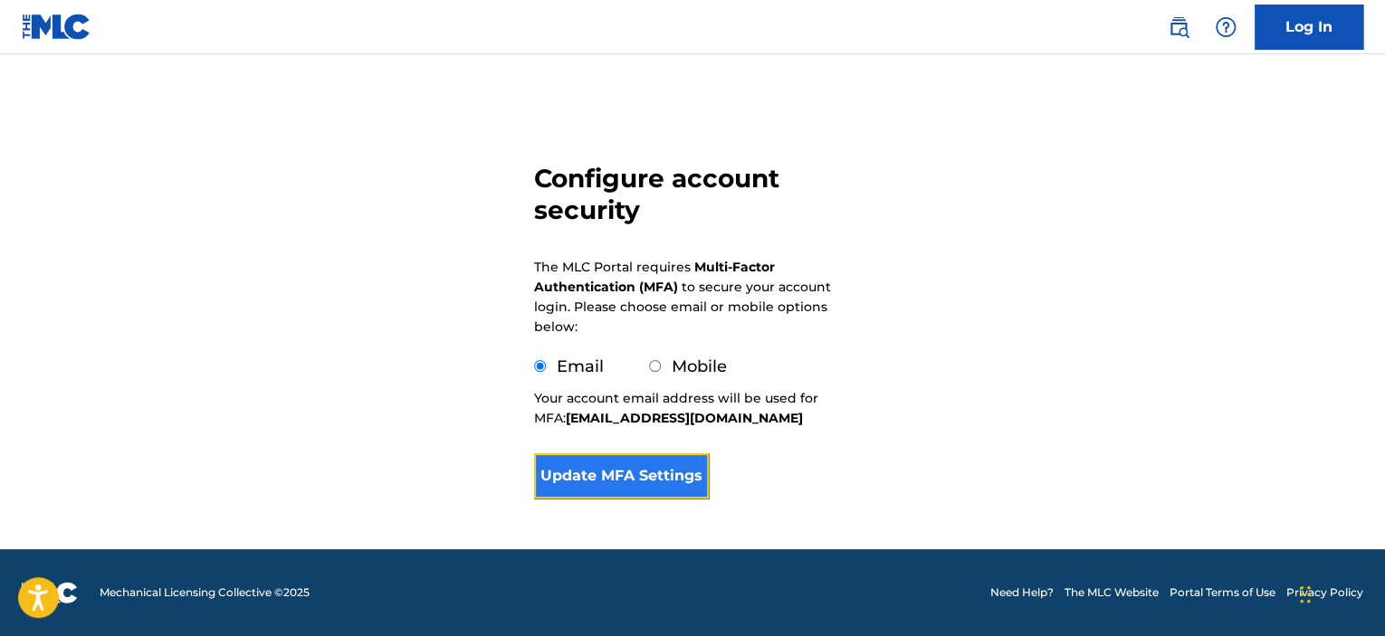
click at [644, 464] on button "Update MFA Settings" at bounding box center [621, 476] width 175 height 45
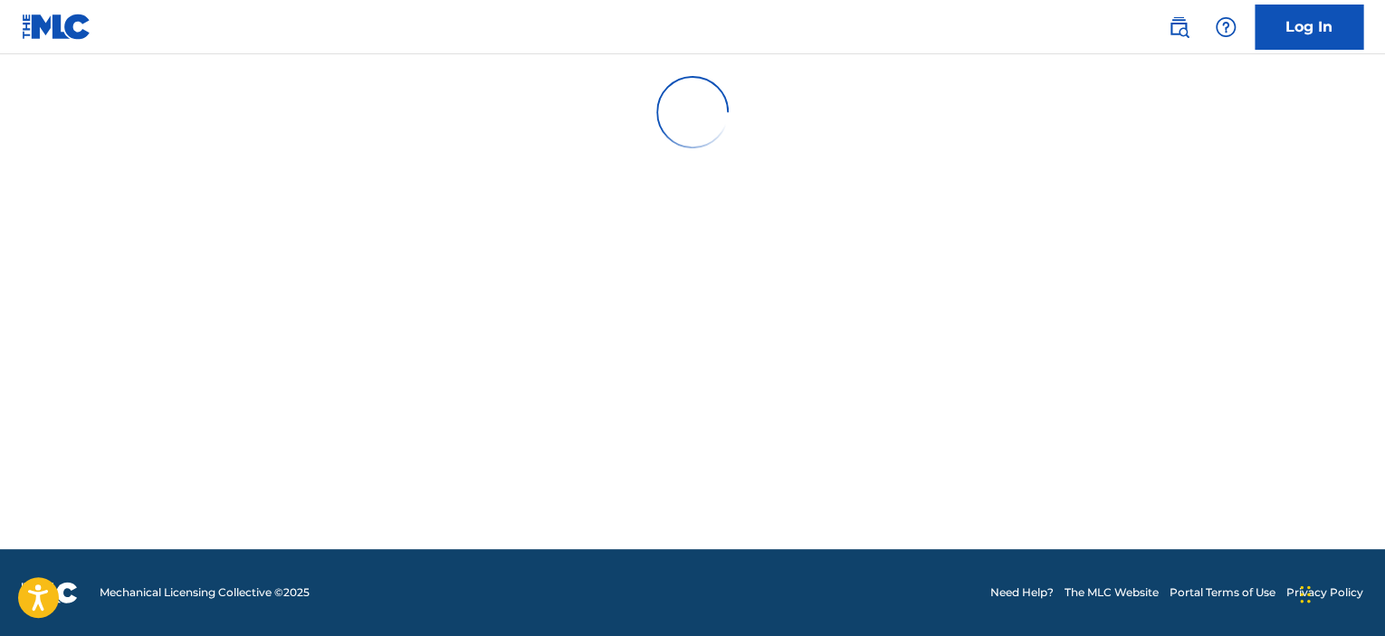
scroll to position [0, 0]
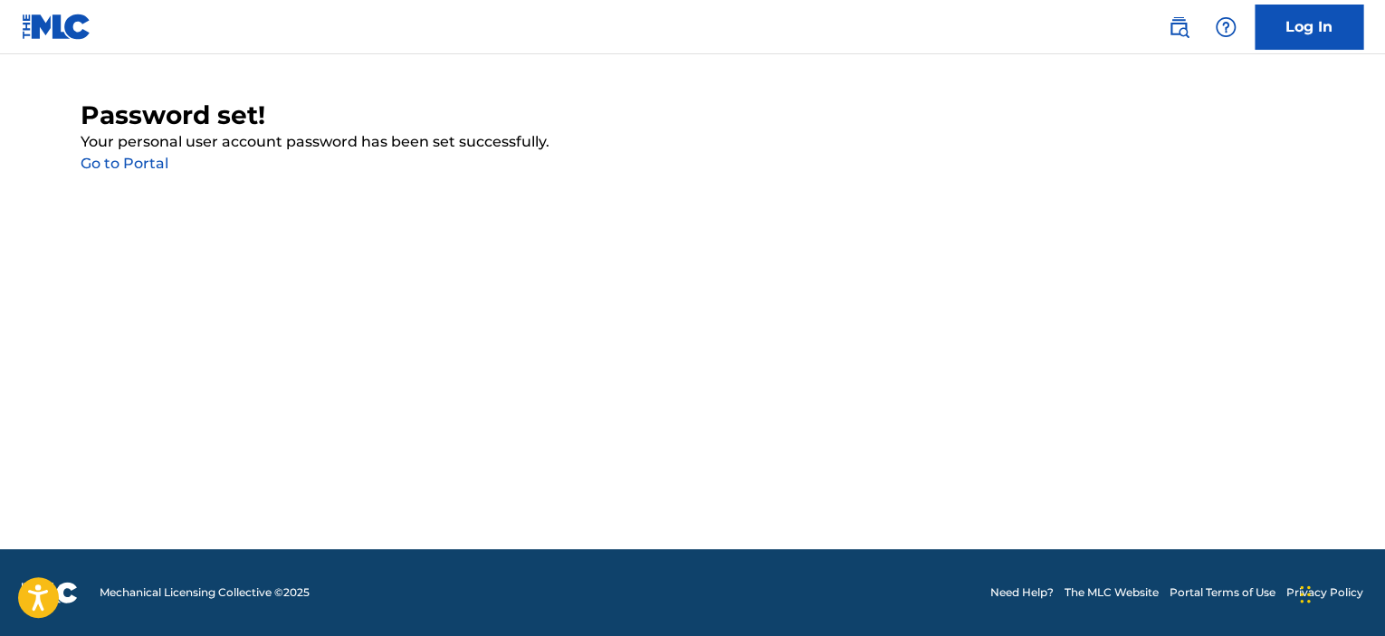
click at [137, 159] on link "Go to Portal" at bounding box center [125, 163] width 88 height 17
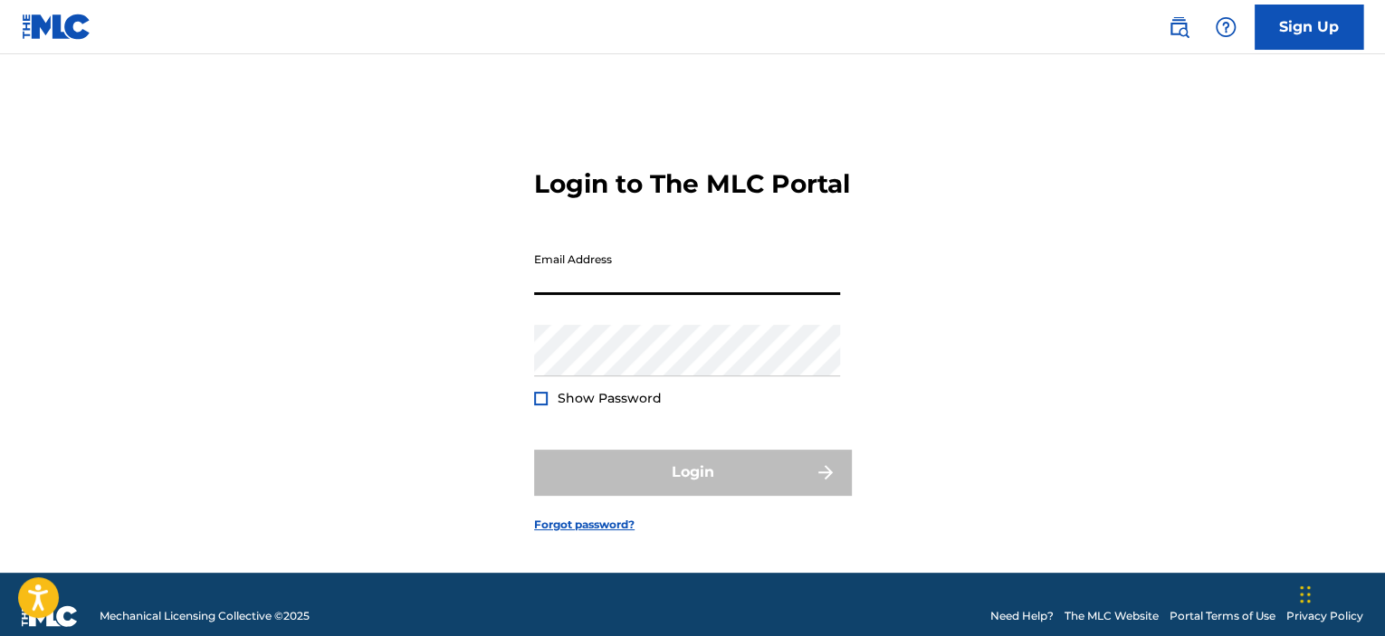
click at [594, 292] on input "Email Address" at bounding box center [687, 270] width 306 height 52
type input "[EMAIL_ADDRESS][DOMAIN_NAME]"
drag, startPoint x: 703, startPoint y: 310, endPoint x: 518, endPoint y: 304, distance: 184.8
click at [518, 304] on div "Login to The MLC Portal Email Address rickcheadle@gmail.com Password Show Passw…" at bounding box center [692, 336] width 1267 height 473
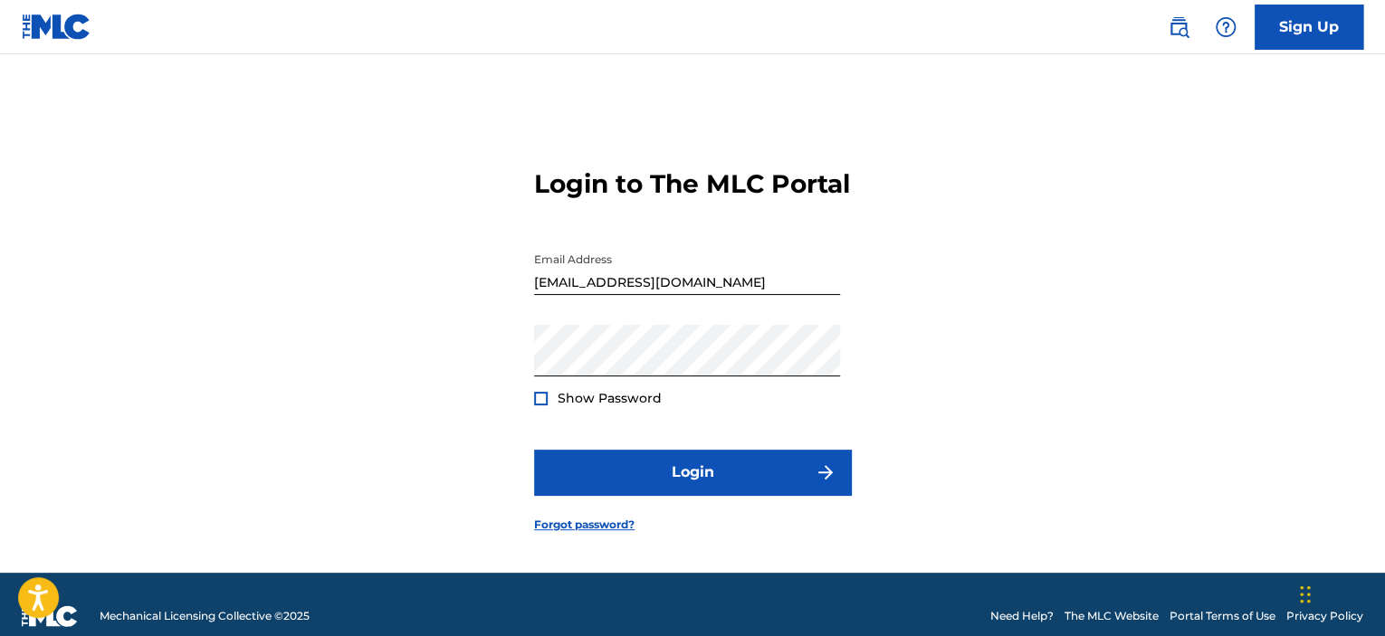
click at [540, 406] on div at bounding box center [541, 399] width 14 height 14
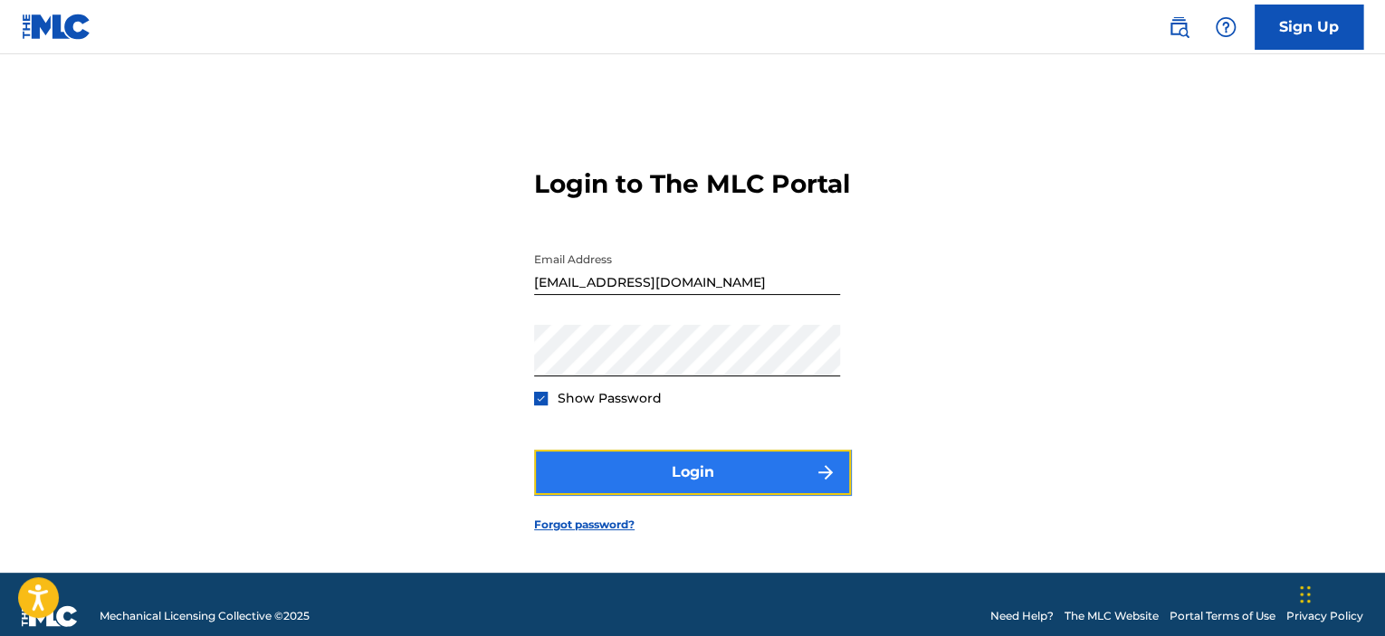
click at [731, 492] on button "Login" at bounding box center [692, 472] width 317 height 45
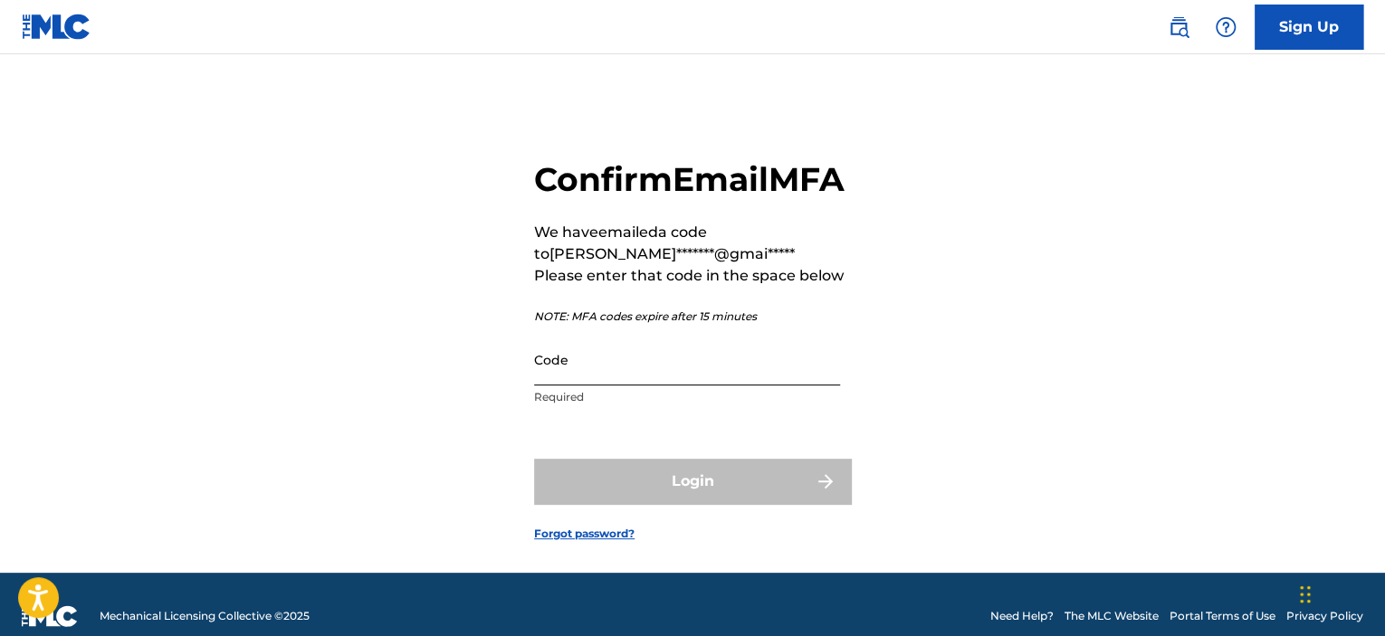
click at [560, 386] on input "Code" at bounding box center [687, 360] width 306 height 52
paste input "299909"
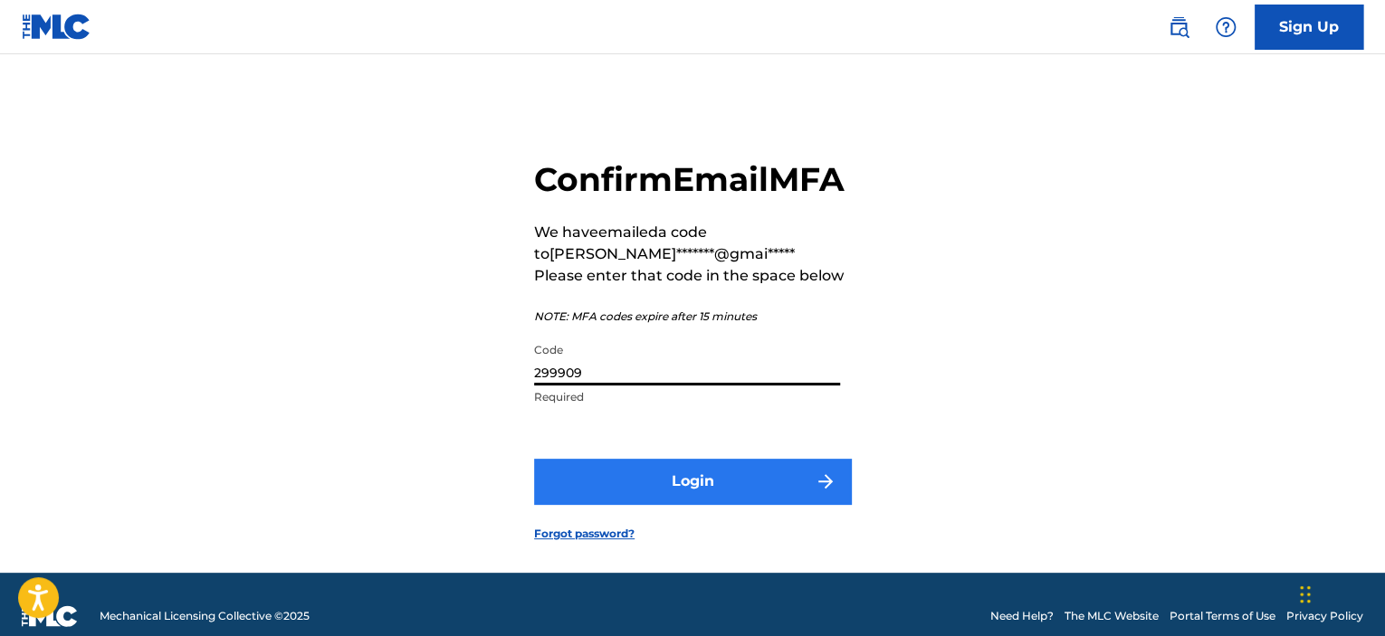
type input "299909"
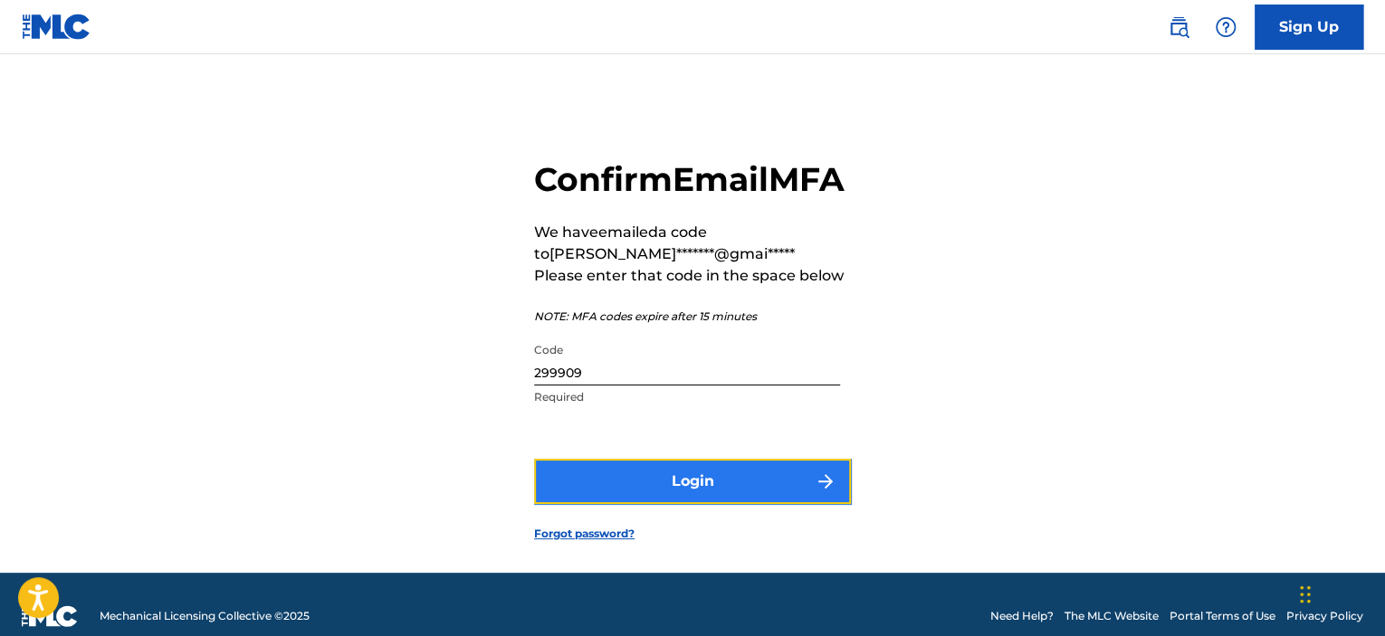
click at [664, 504] on button "Login" at bounding box center [692, 481] width 317 height 45
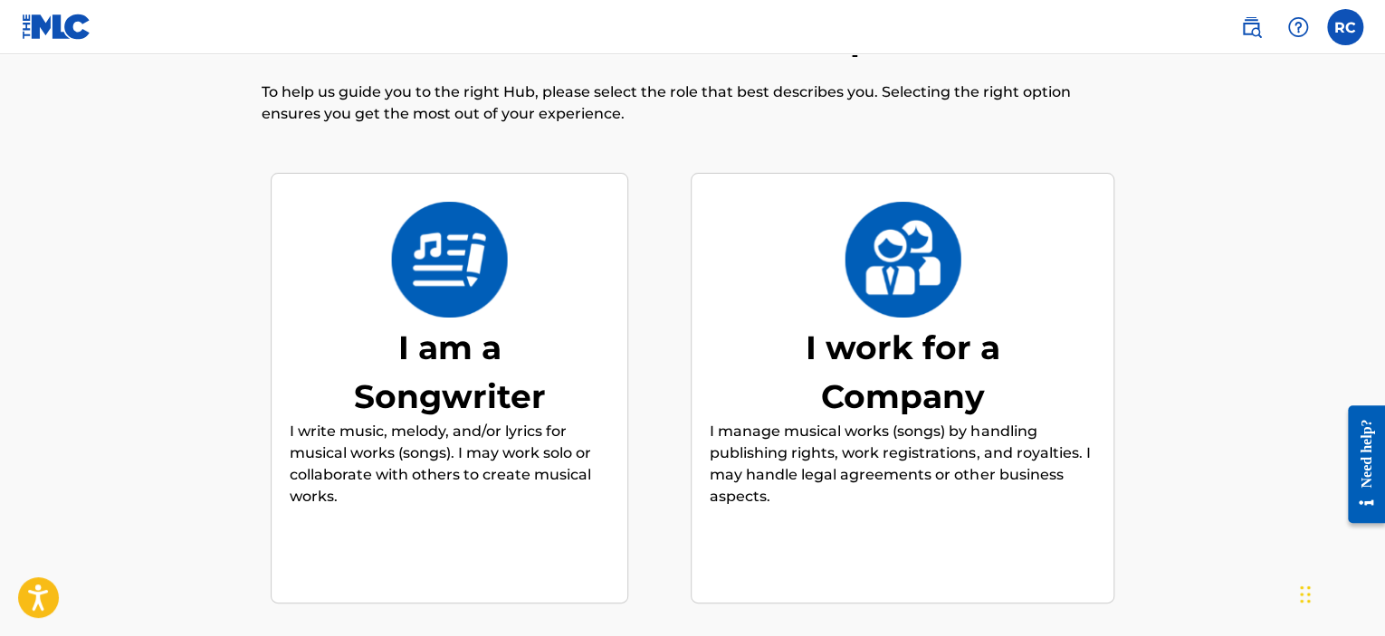
click at [458, 374] on div "I am a Songwriter" at bounding box center [450, 372] width 272 height 98
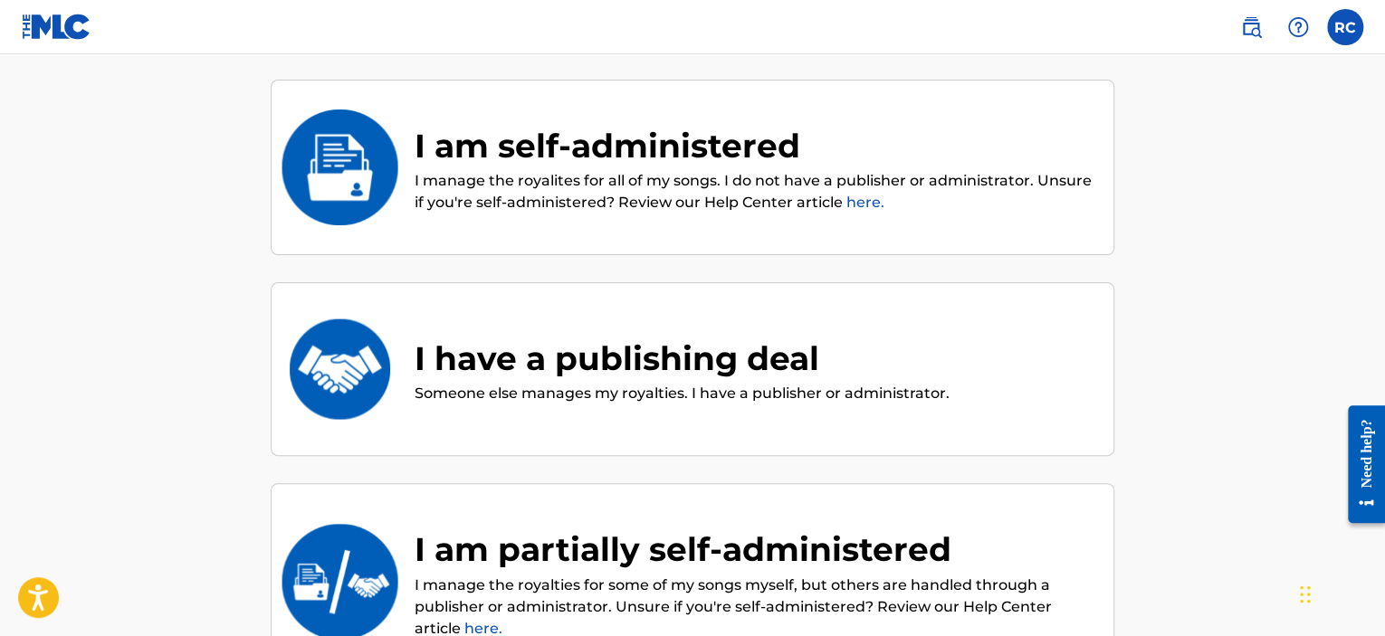
scroll to position [201, 0]
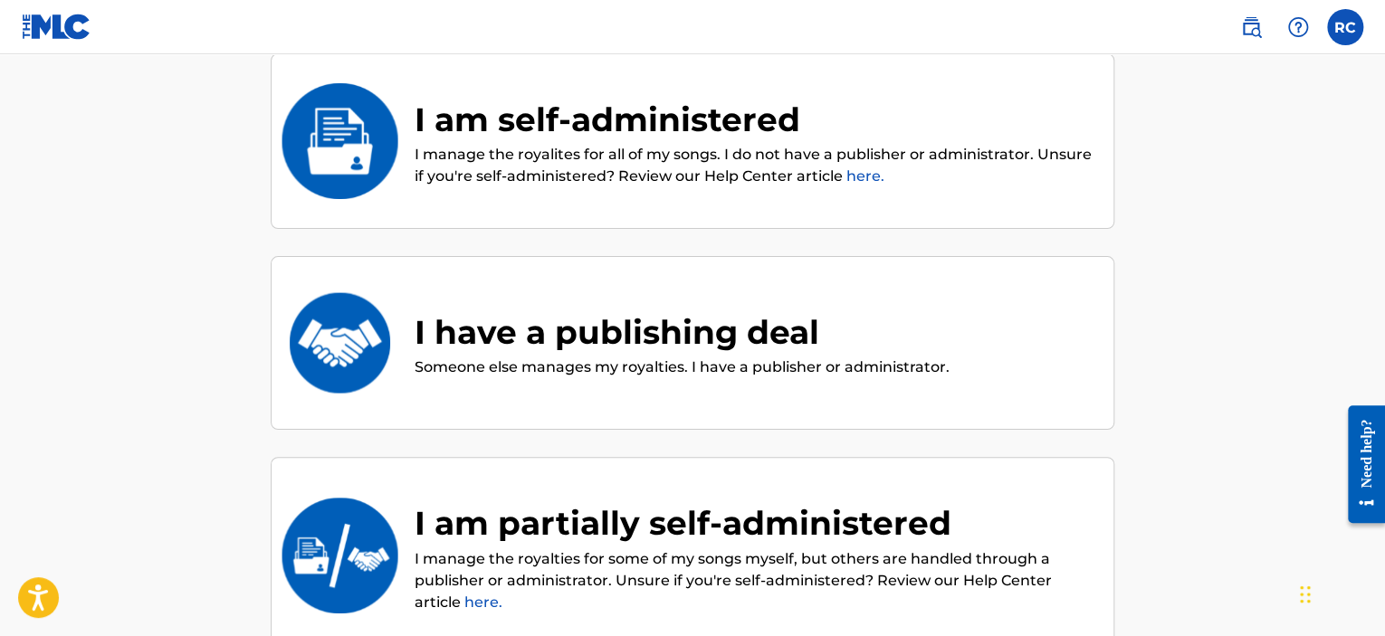
click at [626, 121] on div "I am self-administered" at bounding box center [755, 119] width 681 height 49
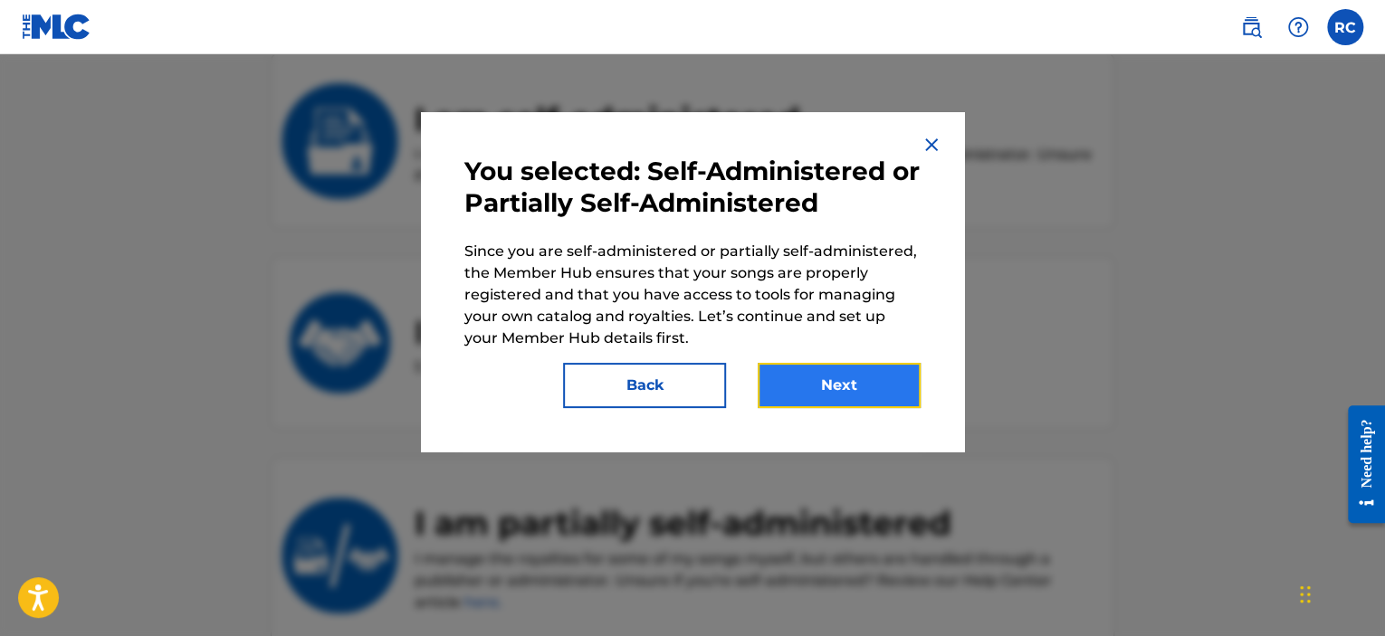
click at [824, 379] on button "Next" at bounding box center [839, 385] width 163 height 45
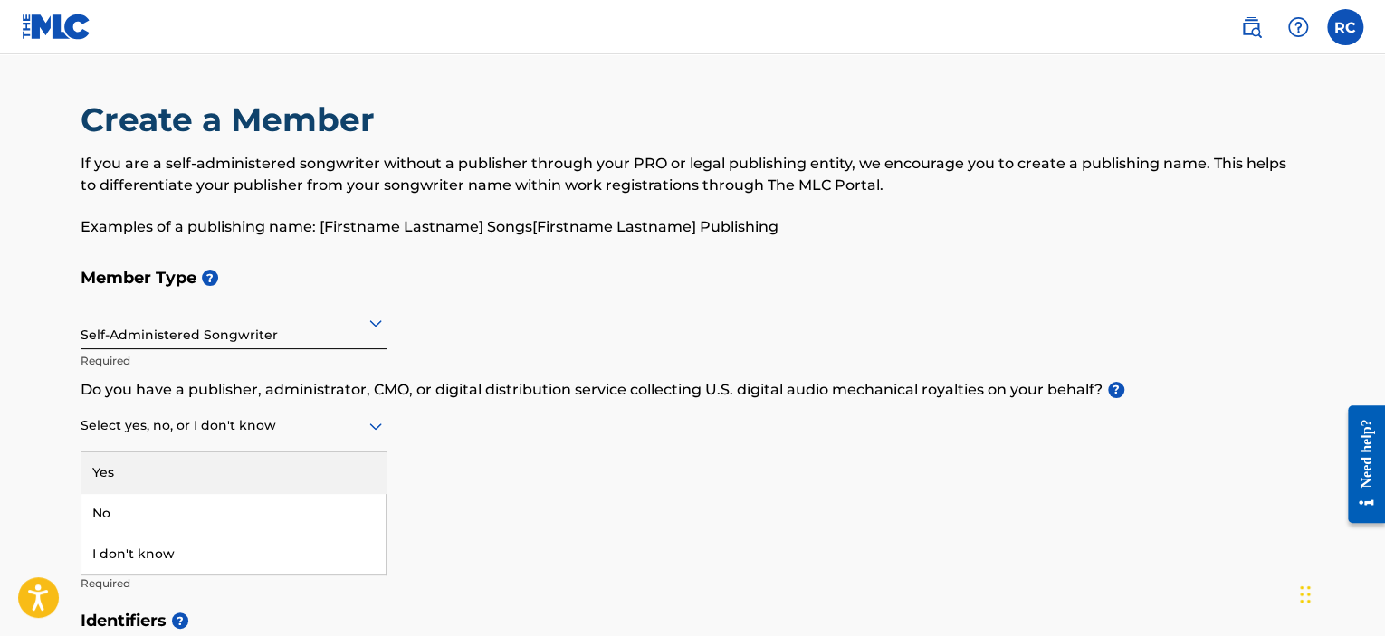
click at [377, 430] on icon at bounding box center [376, 427] width 22 height 22
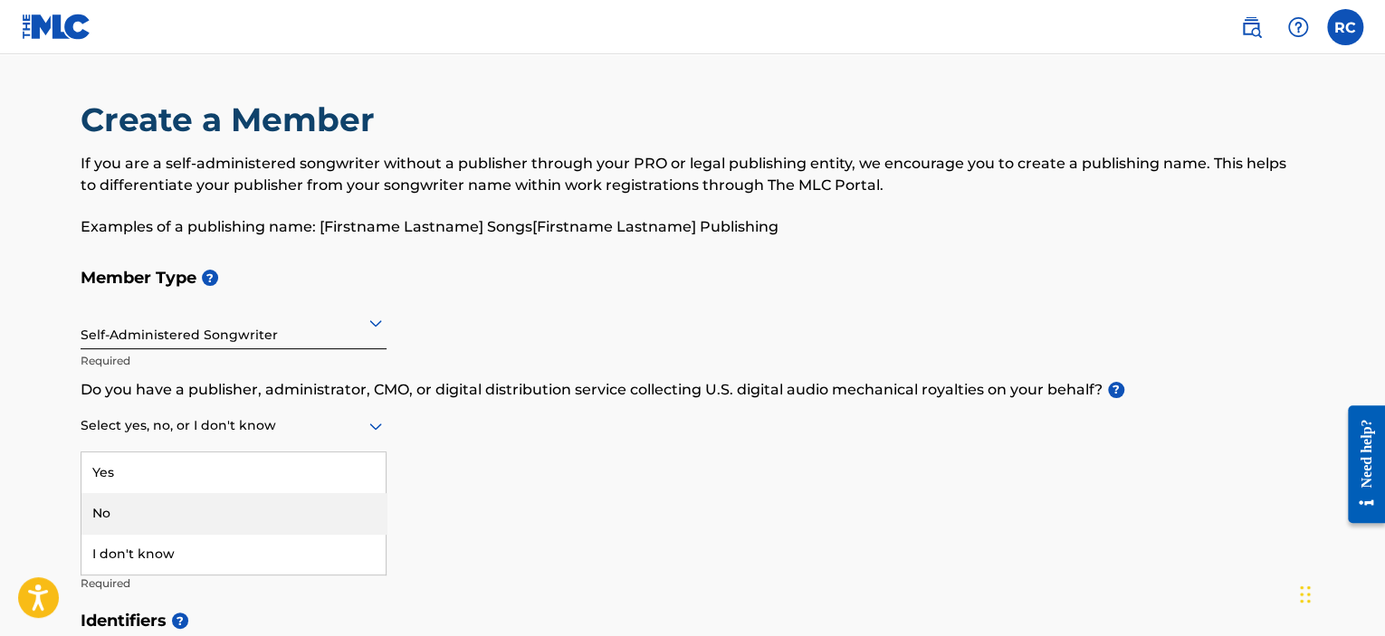
click at [157, 511] on div "No" at bounding box center [233, 513] width 304 height 41
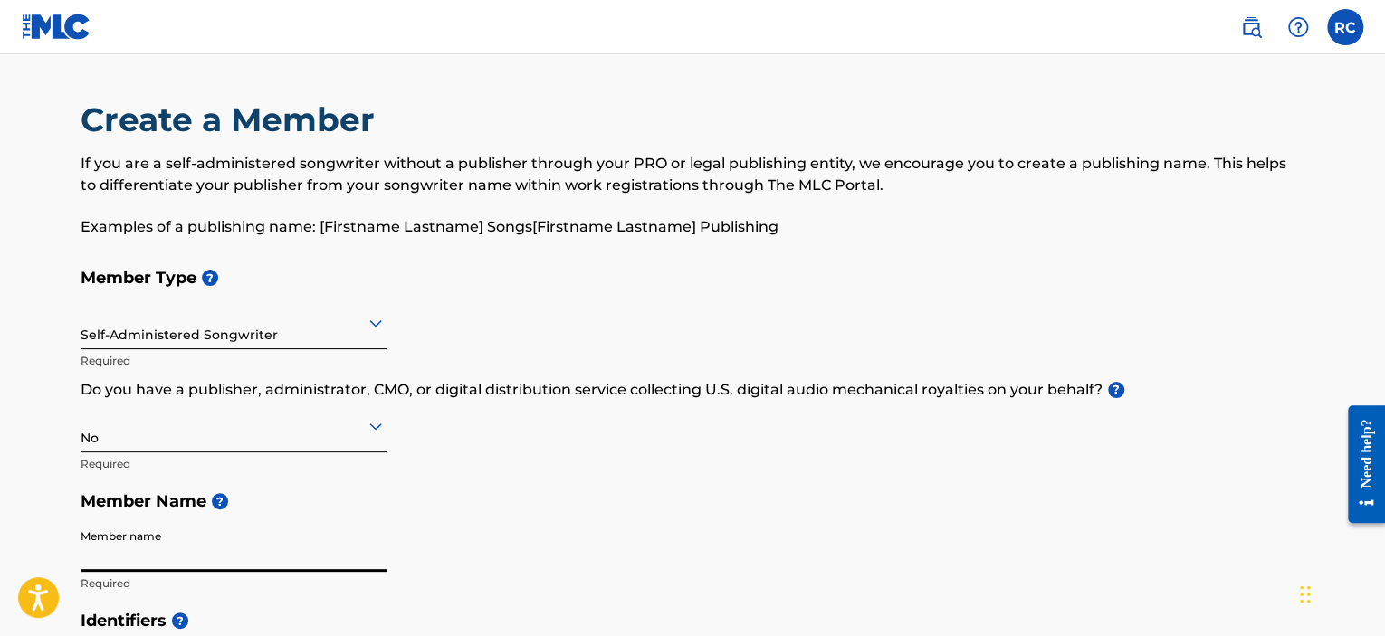
click at [104, 543] on input "Member name" at bounding box center [234, 547] width 306 height 52
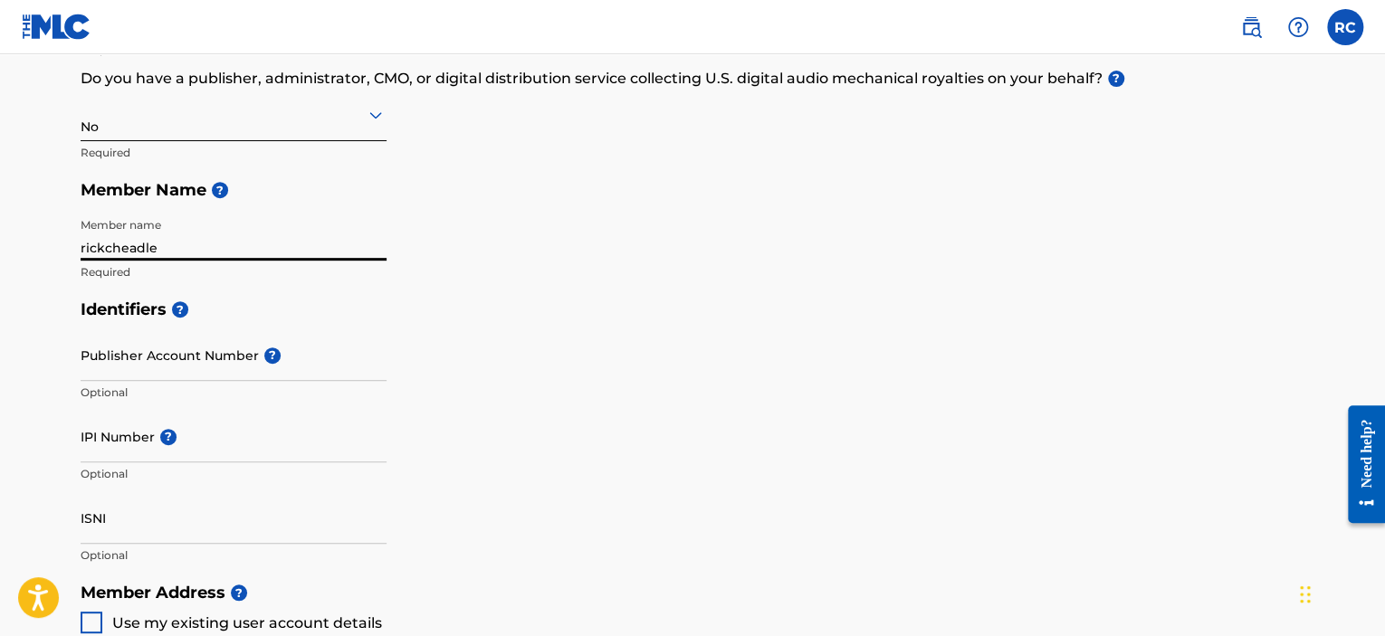
scroll to position [315, 0]
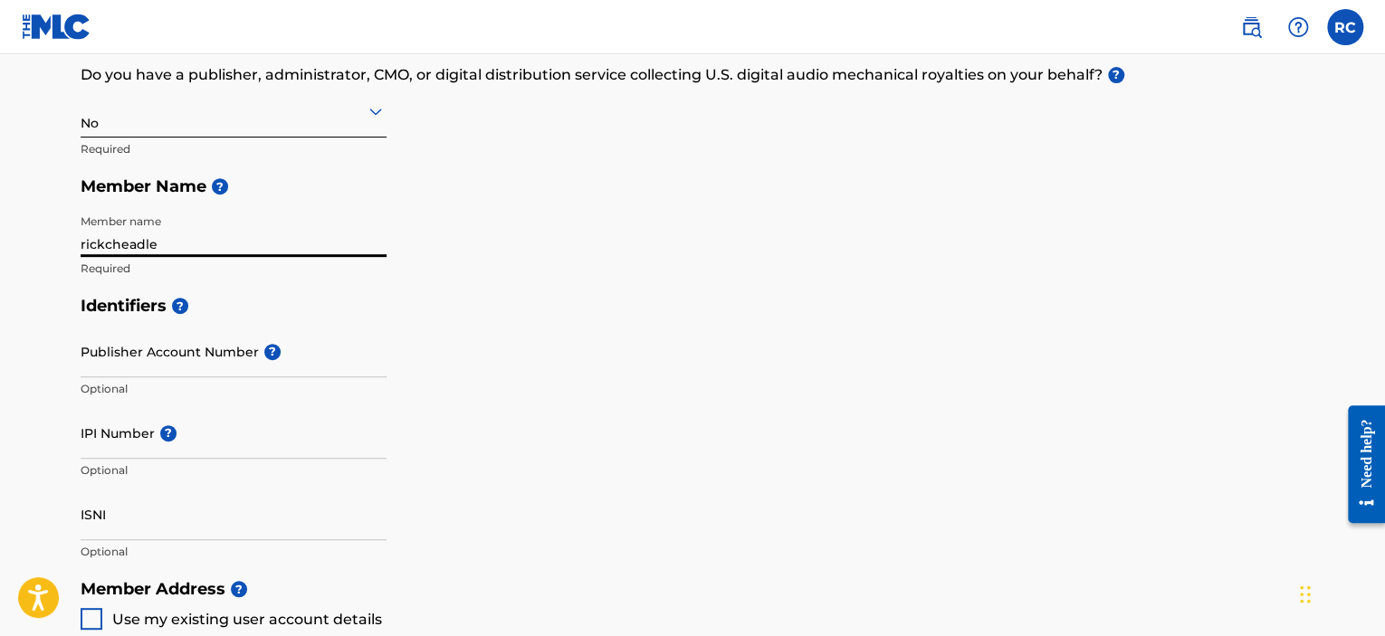
type input "rickcheadle"
click at [507, 312] on h5 "Identifiers ?" at bounding box center [693, 306] width 1224 height 39
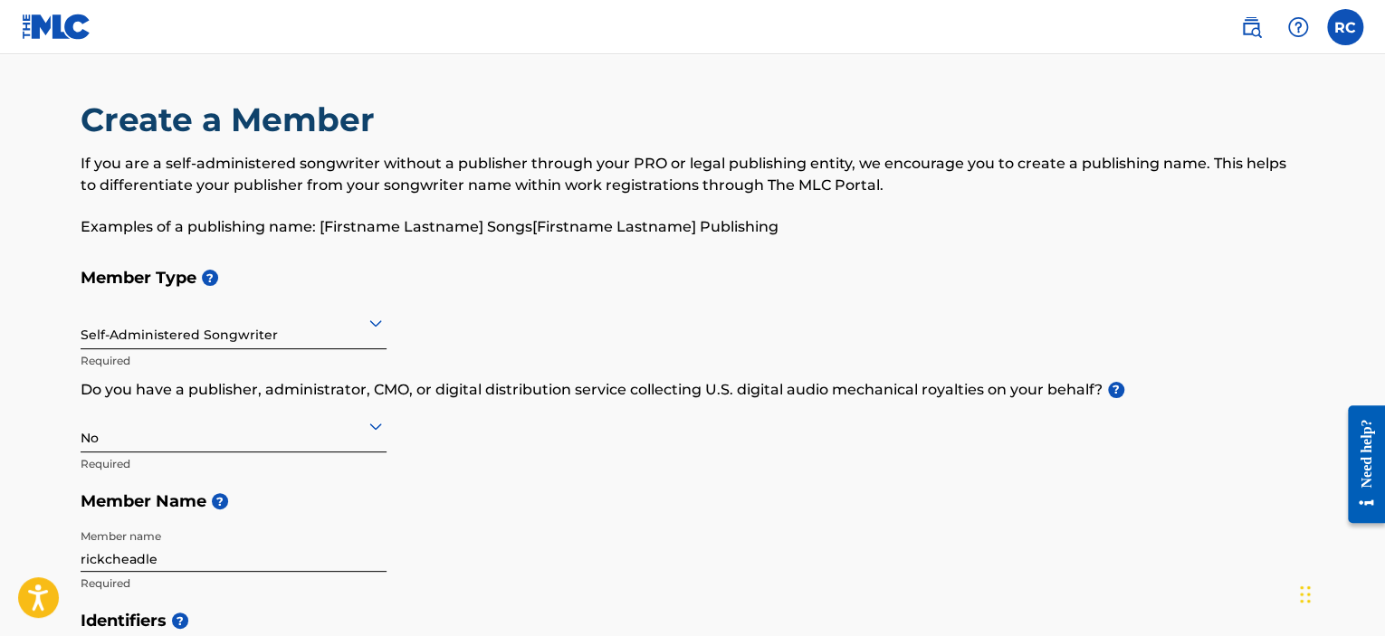
scroll to position [557, 0]
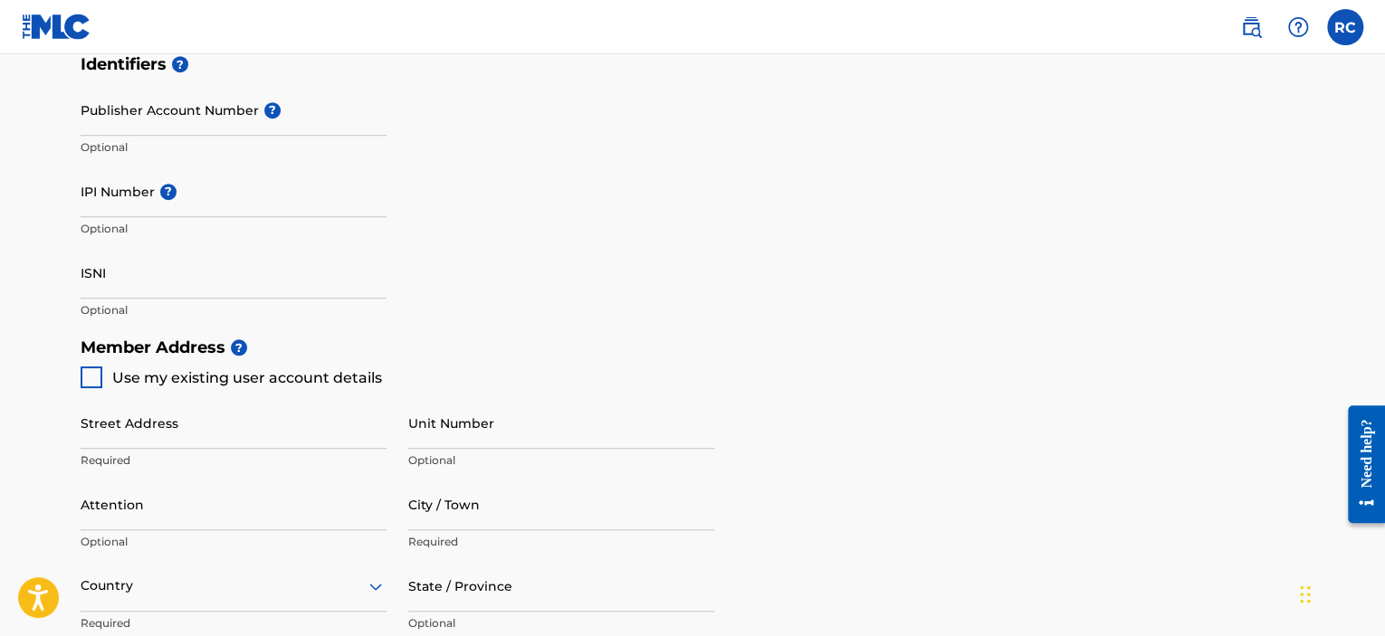
click at [93, 380] on div at bounding box center [92, 378] width 22 height 22
type input "[STREET_ADDRESS]"
type input "Grand Blanc"
type input "48439"
type input "248"
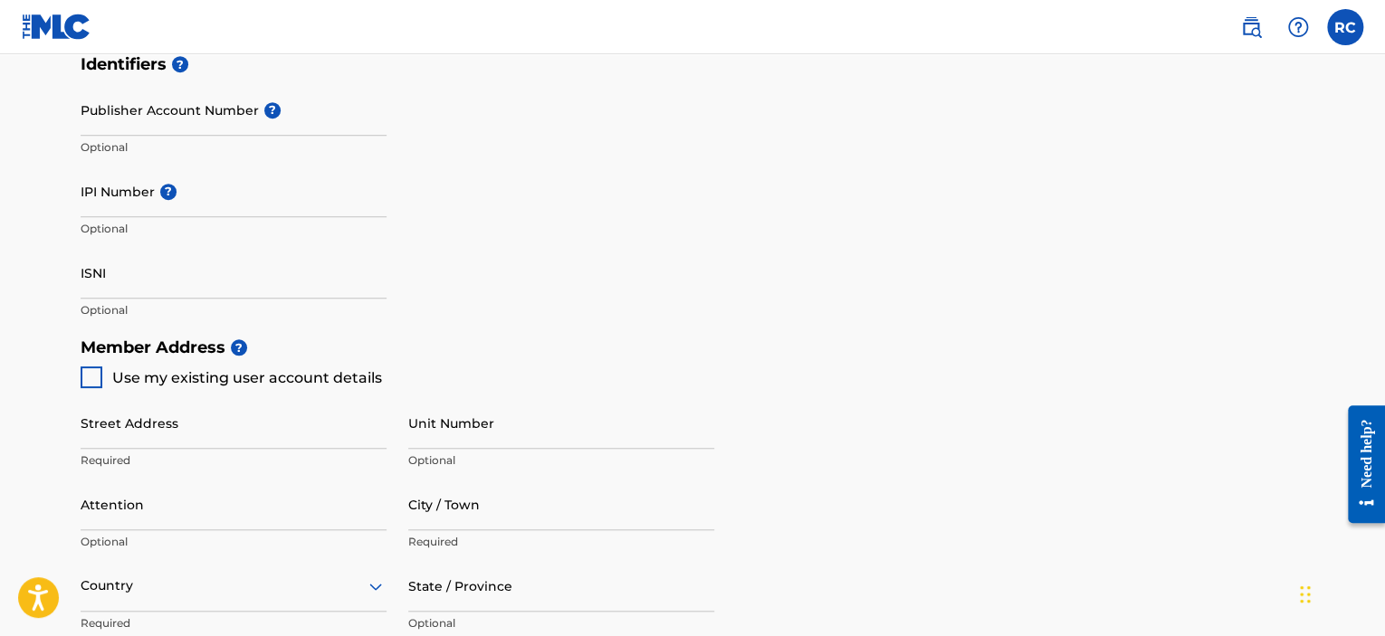
type input "7652054"
type input "[EMAIL_ADDRESS][DOMAIN_NAME]"
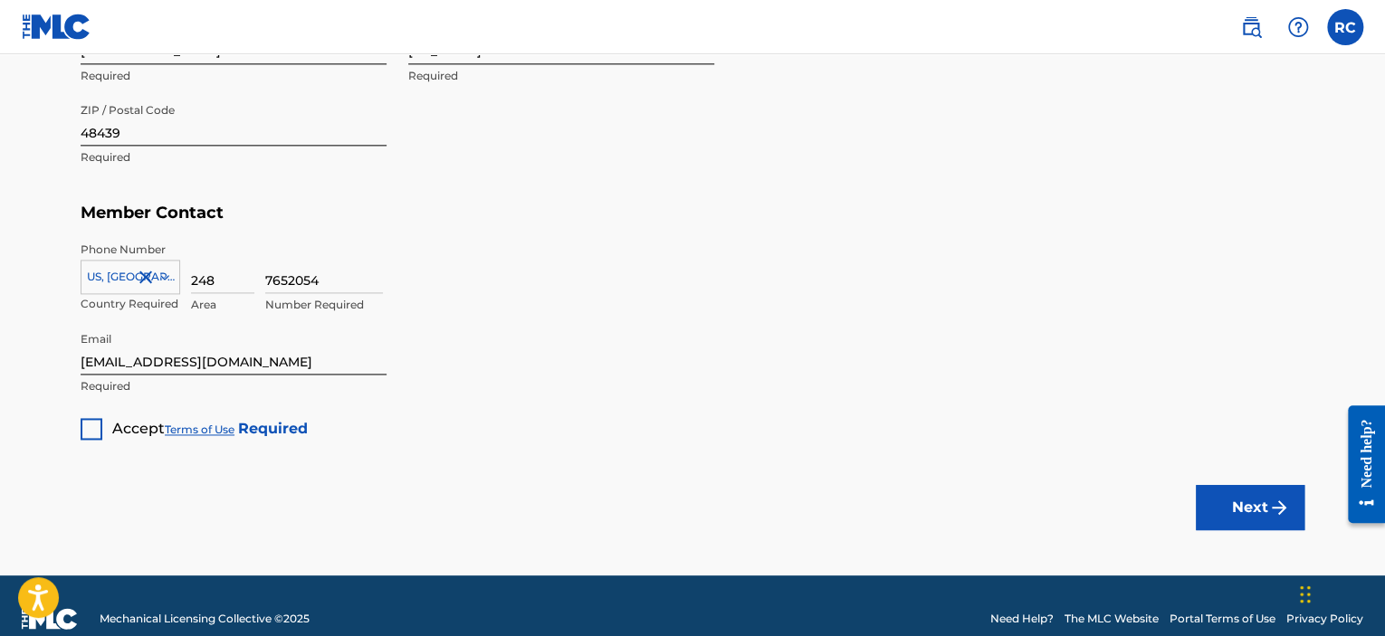
scroll to position [1108, 0]
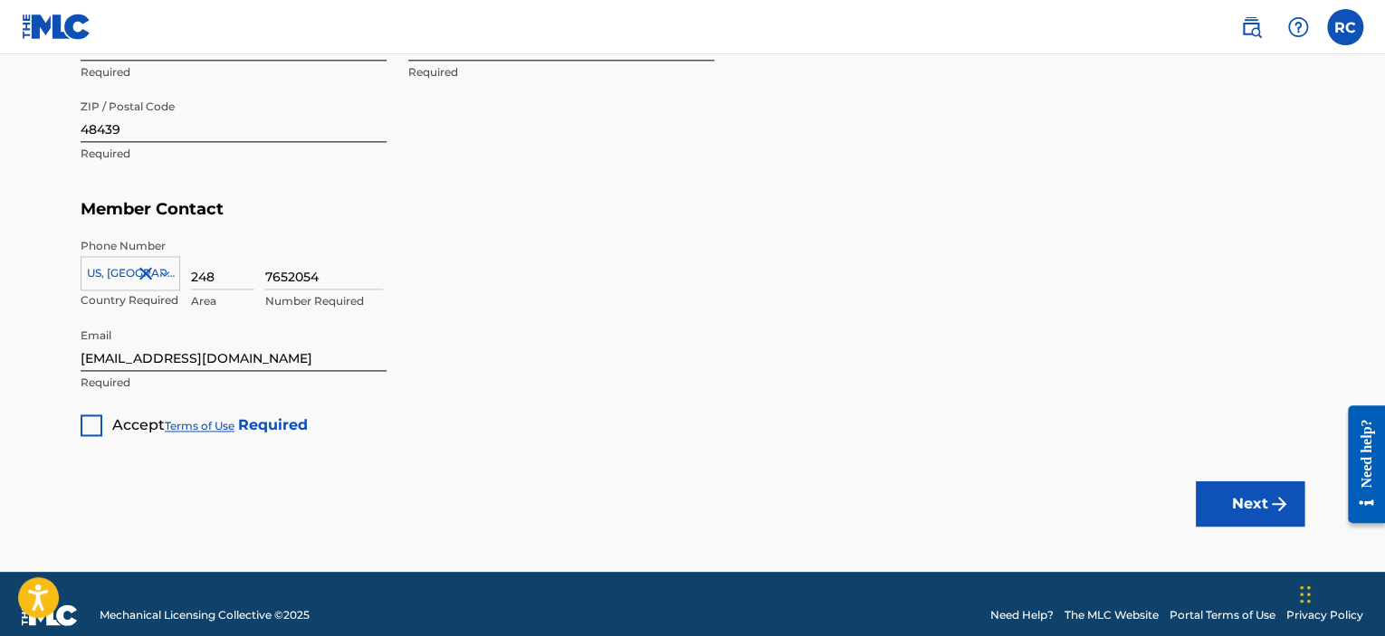
click at [84, 425] on div at bounding box center [92, 426] width 22 height 22
click at [1245, 492] on button "Next" at bounding box center [1250, 504] width 109 height 45
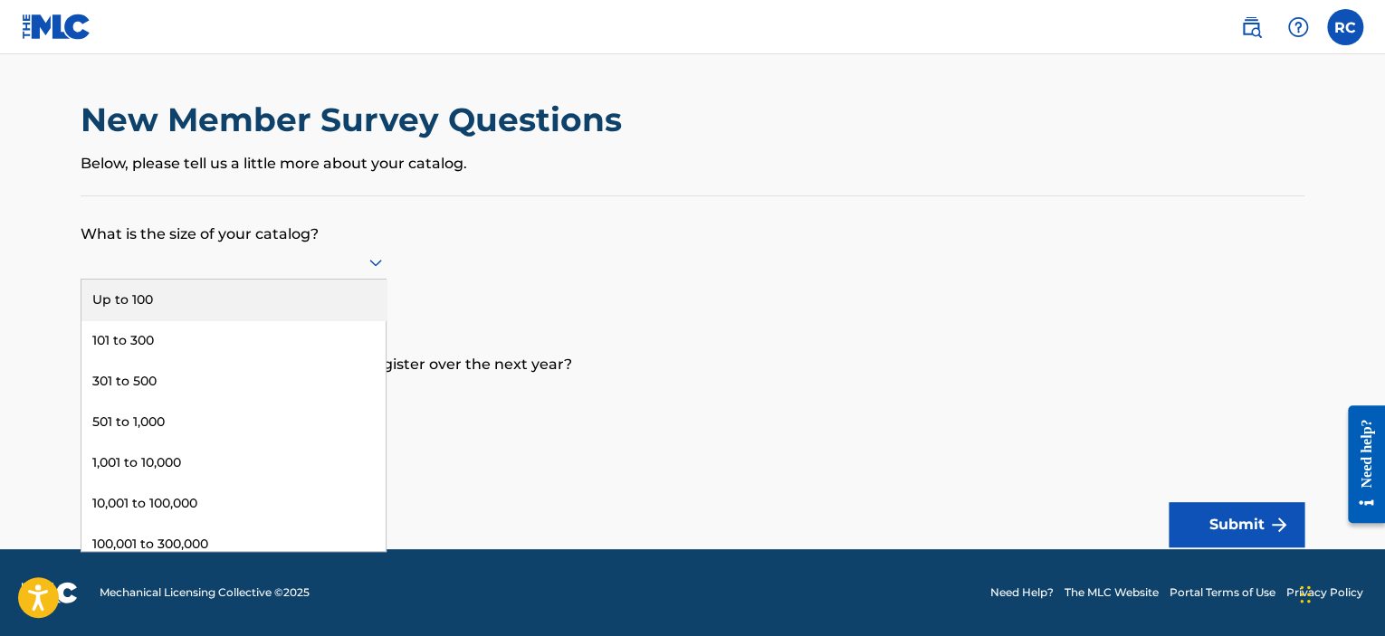
click at [365, 265] on icon at bounding box center [376, 263] width 22 height 22
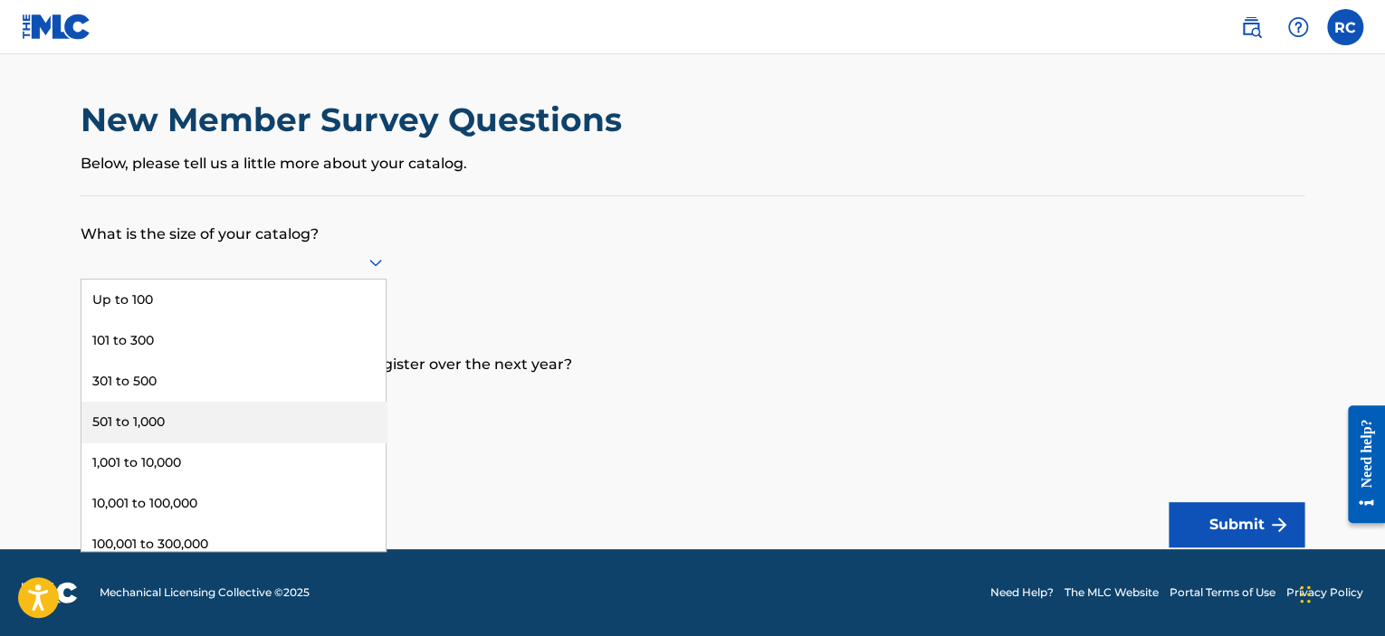
click at [115, 416] on div "501 to 1,000" at bounding box center [233, 422] width 304 height 41
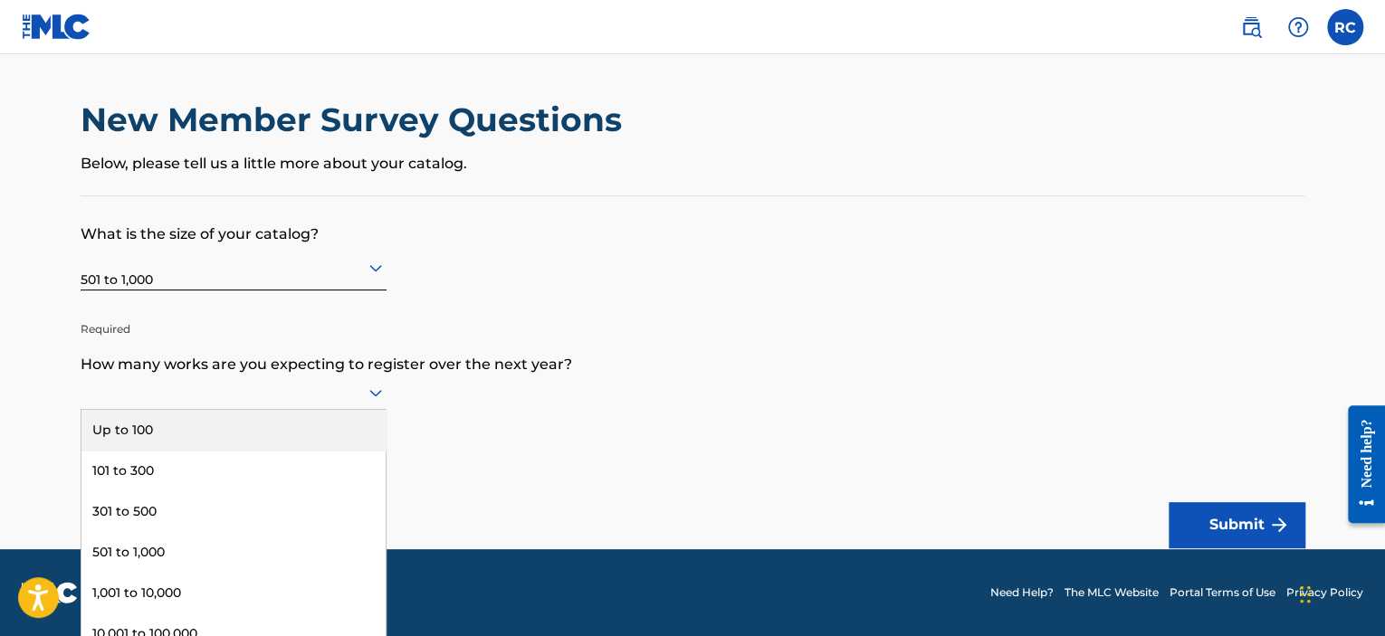
click at [374, 397] on icon at bounding box center [376, 393] width 22 height 22
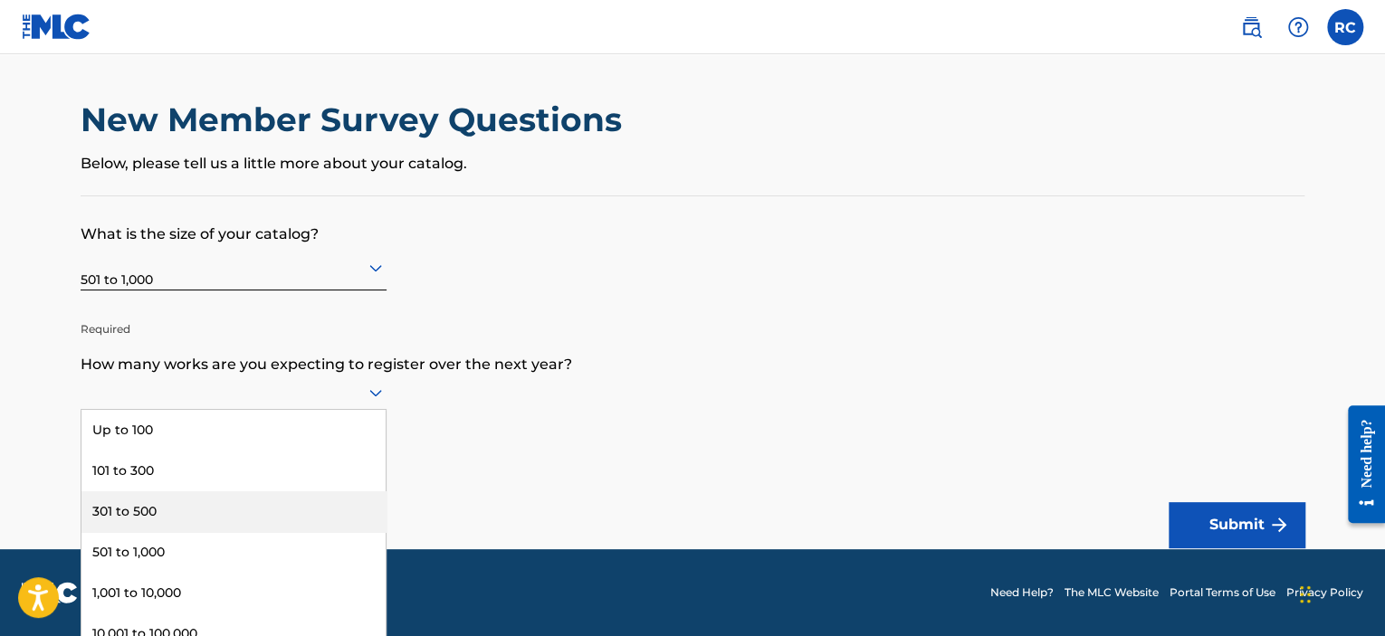
click at [148, 506] on div "301 to 500" at bounding box center [233, 512] width 304 height 41
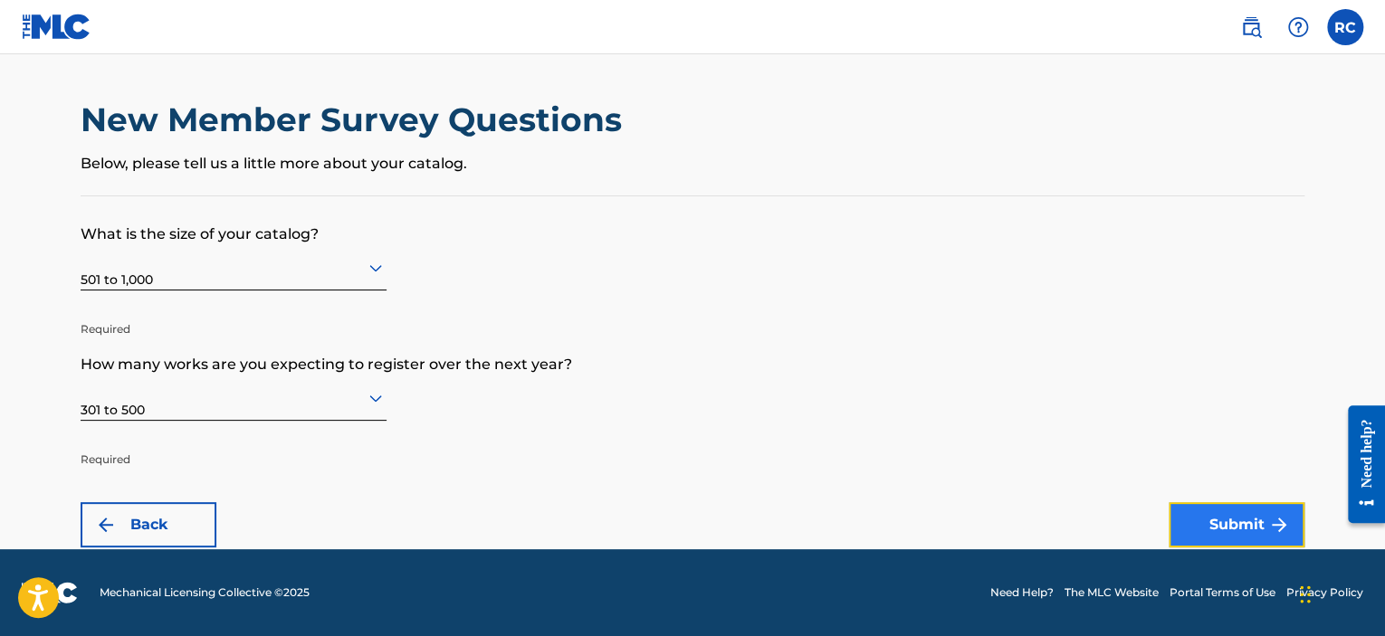
click at [1204, 513] on button "Submit" at bounding box center [1237, 524] width 136 height 45
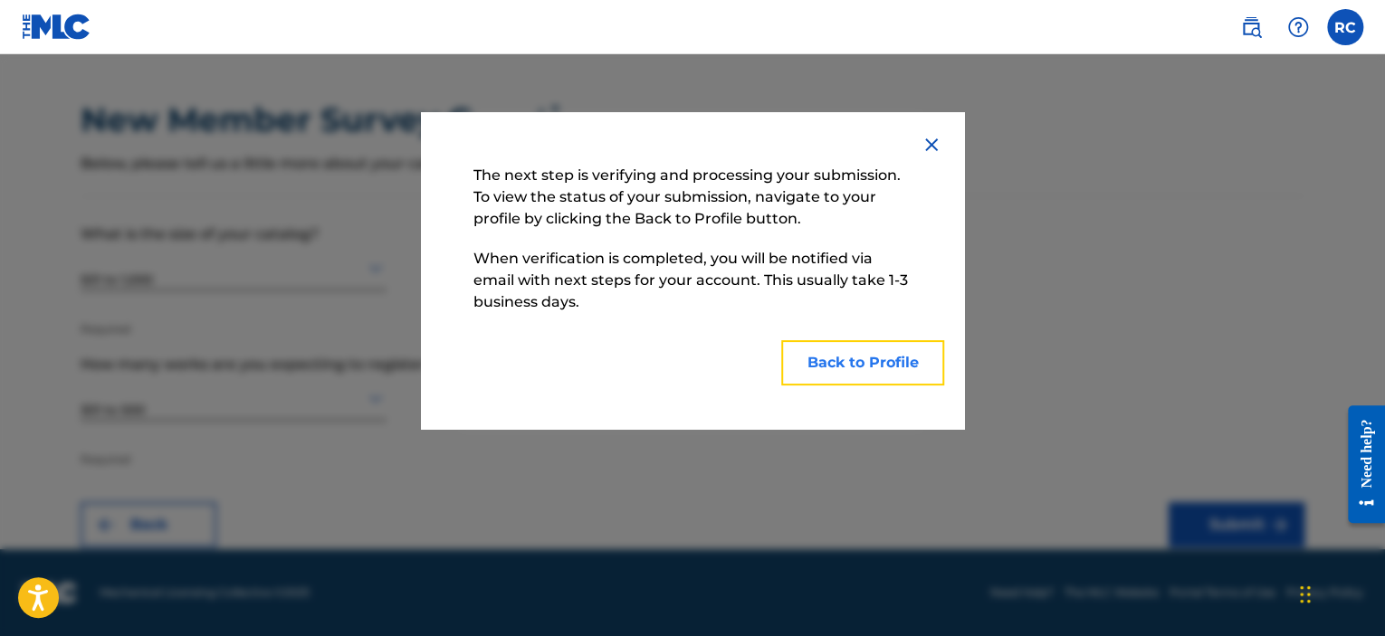
click at [875, 361] on button "Back to Profile" at bounding box center [862, 362] width 163 height 45
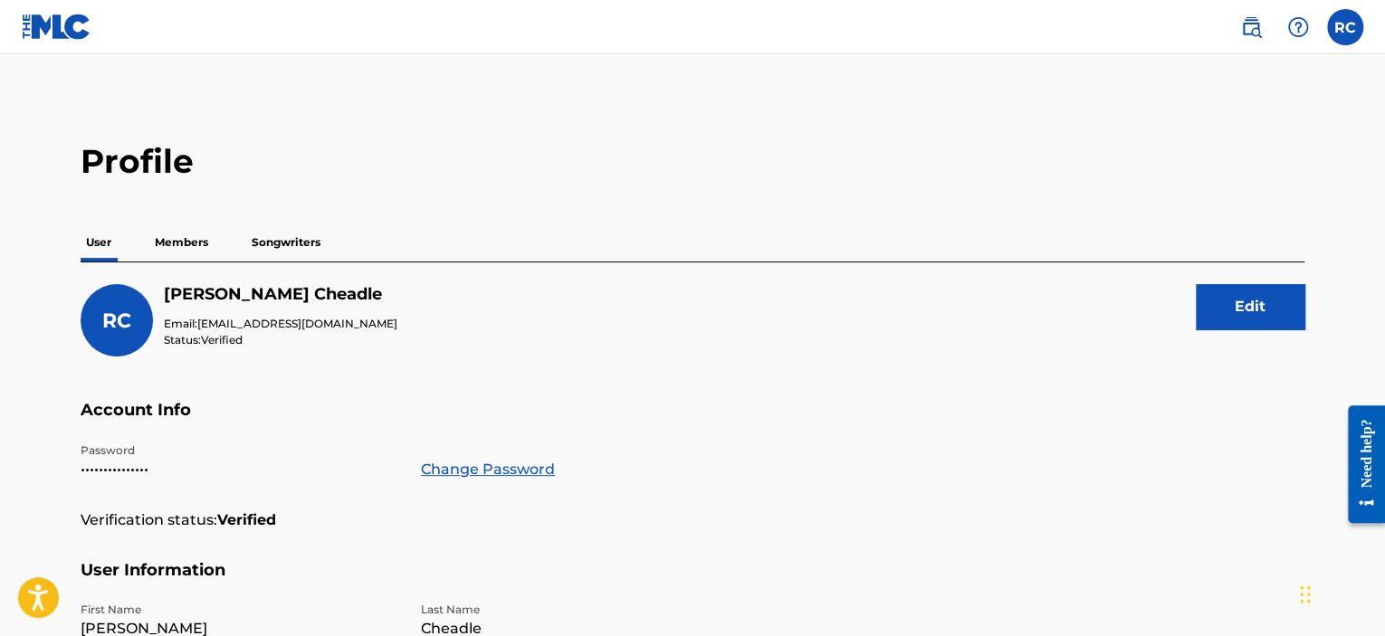
scroll to position [557, 0]
